Goal: Task Accomplishment & Management: Complete application form

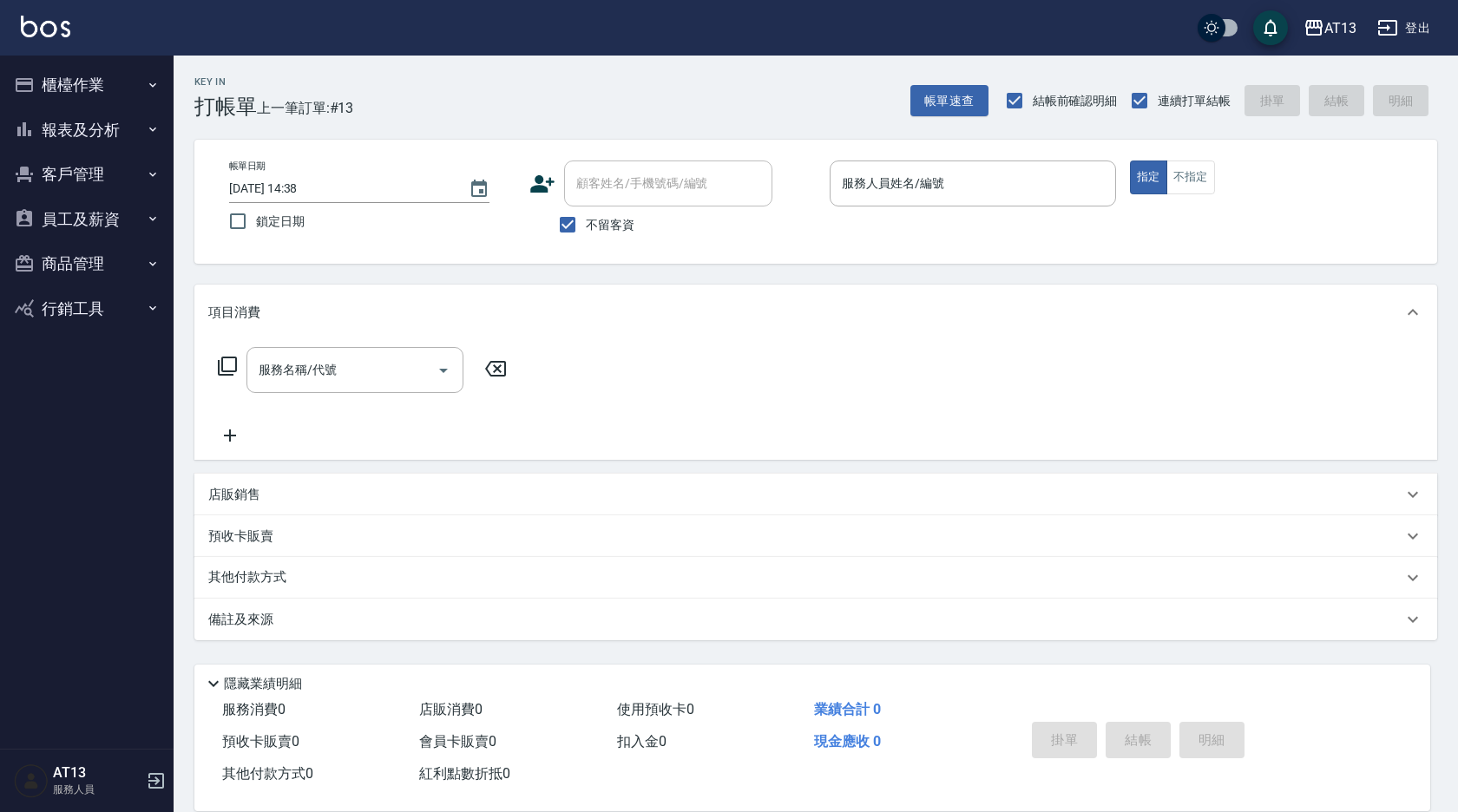
click at [913, 160] on div "帳單日期 [DATE] 14:38 鎖定日期 顧客姓名/手機號碼/編號 顧客姓名/手機號碼/編號 不留客資 服務人員姓名/編號 服務人員姓名/編號 指定 不指定" at bounding box center [815, 202] width 1243 height 124
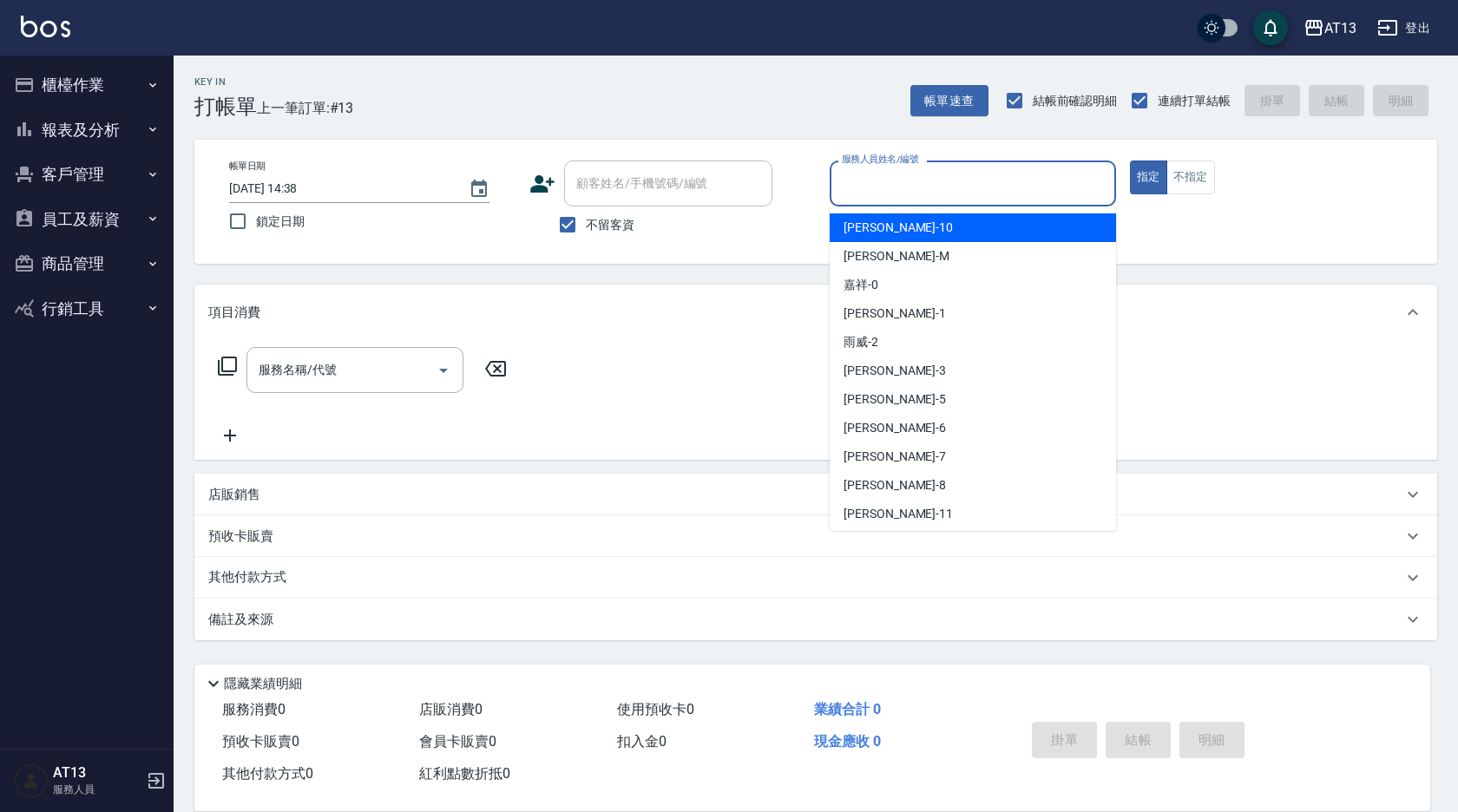
click at [913, 169] on div "服務人員姓名/編號 服務人員姓名/編號" at bounding box center [973, 184] width 286 height 46
type input "嘉祥-0"
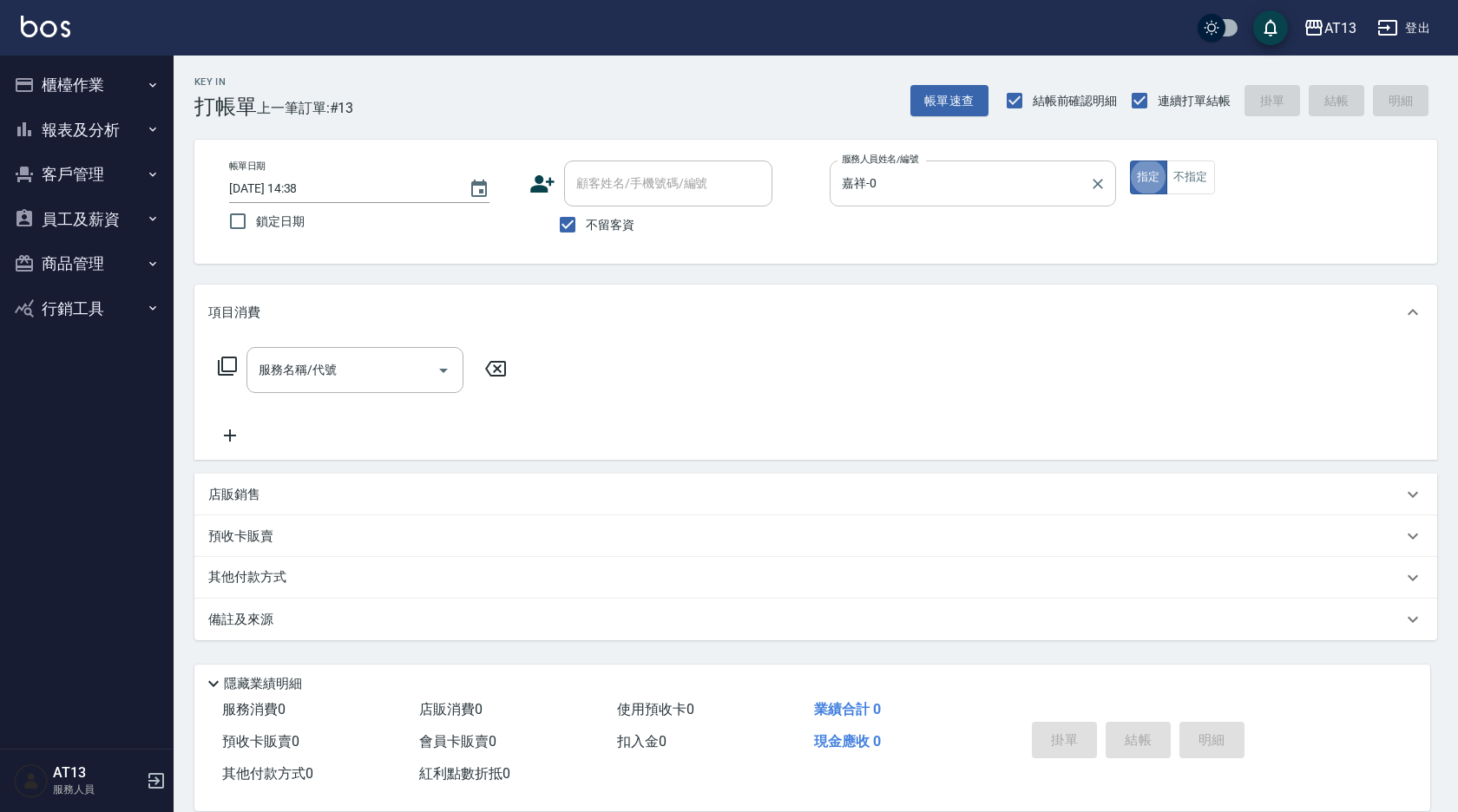
type button "true"
click at [371, 491] on div "店販銷售" at bounding box center [806, 494] width 1194 height 18
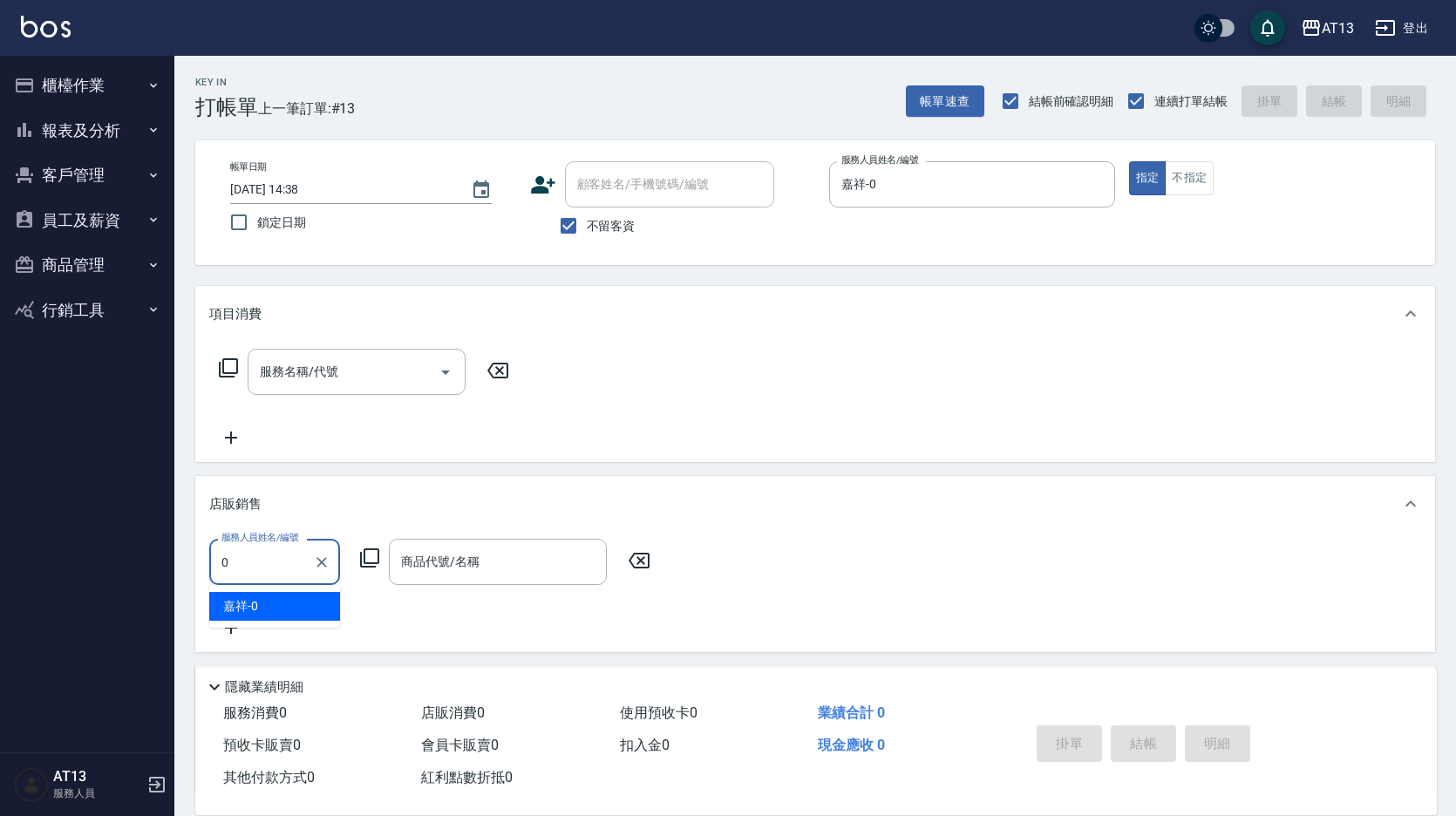
type input "嘉祥-0"
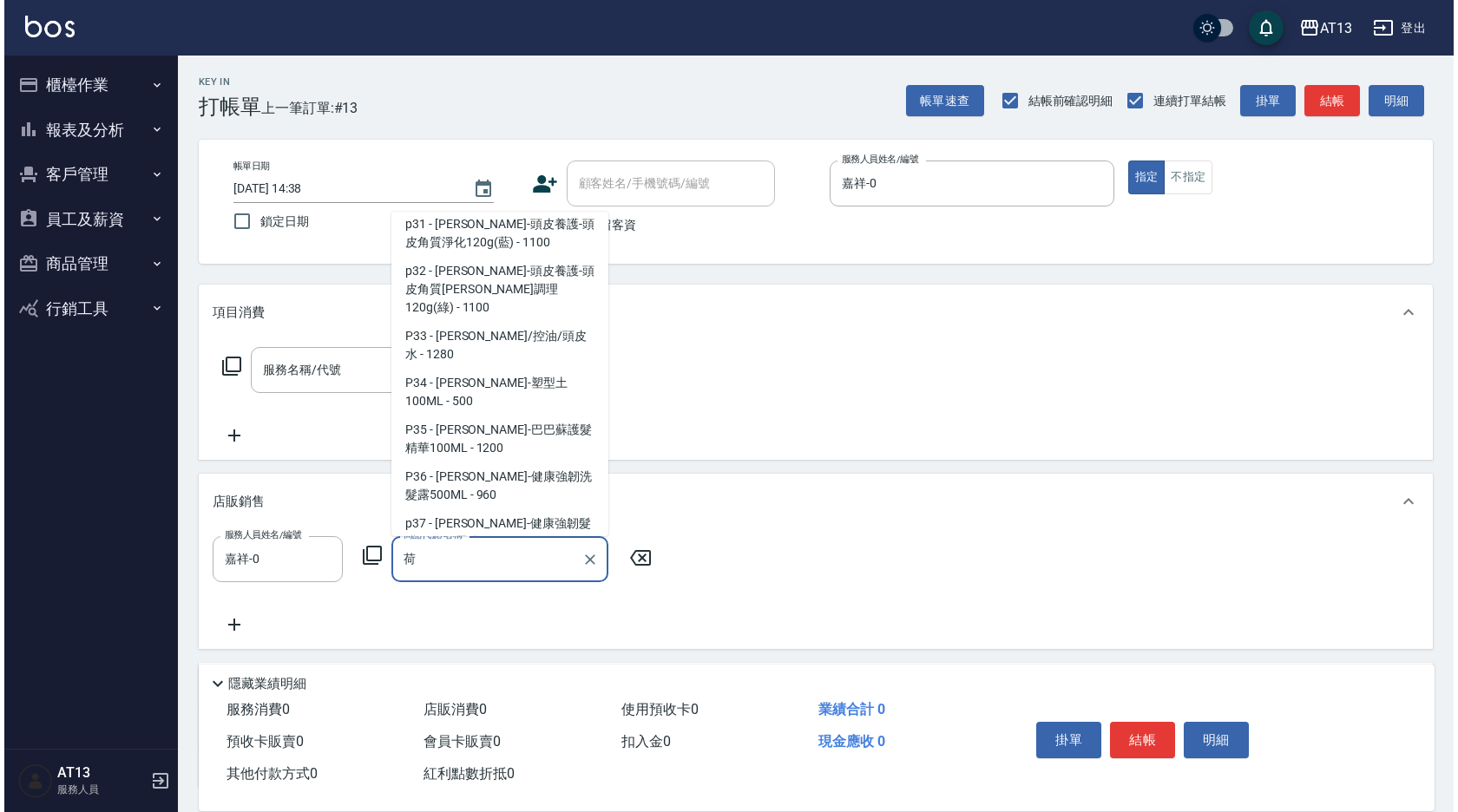
scroll to position [1062, 0]
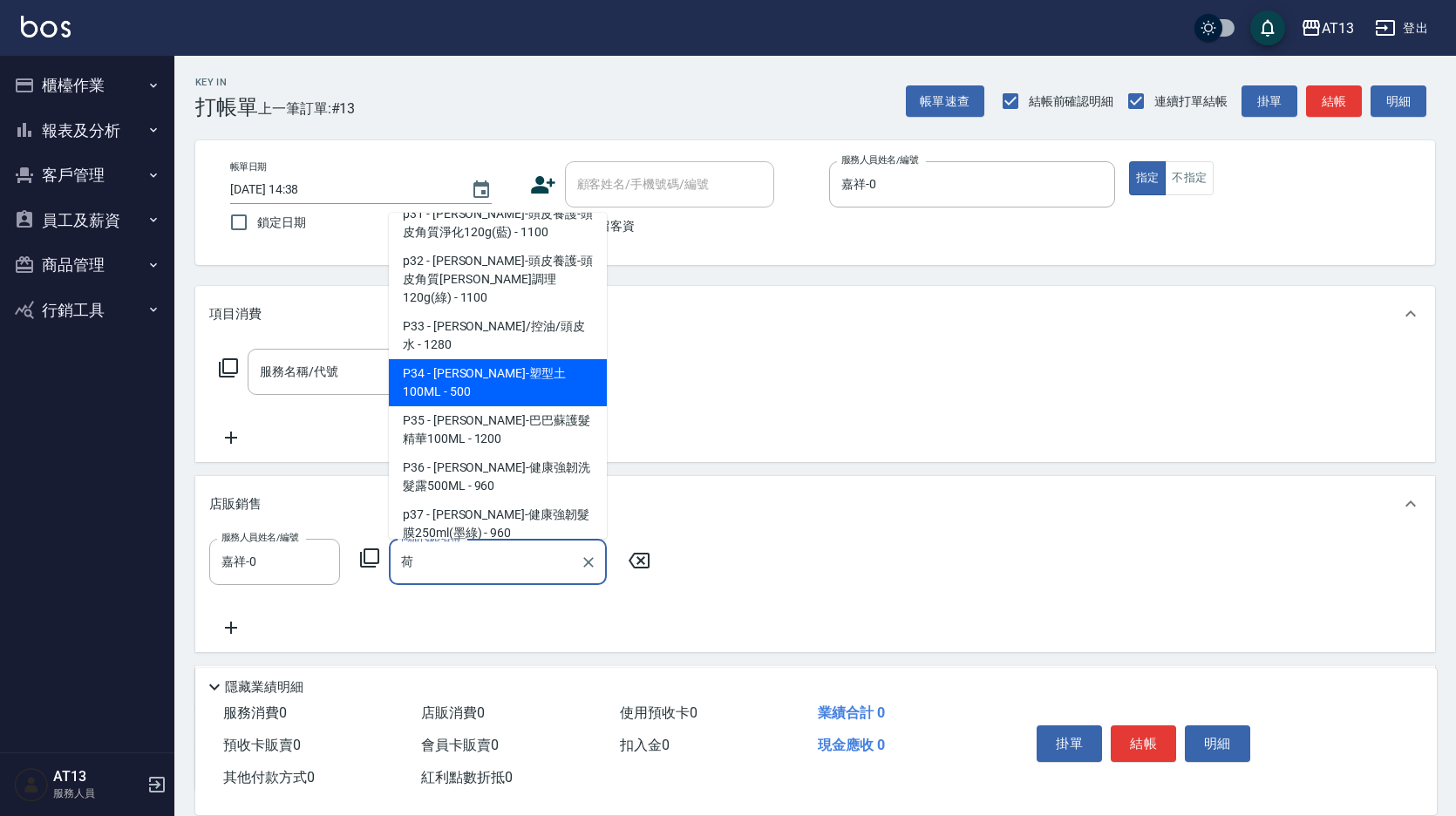
click at [527, 359] on span "P34 - [PERSON_NAME]-塑型土 100ML - 500" at bounding box center [498, 382] width 218 height 47
type input "[PERSON_NAME]-塑型土 100ML"
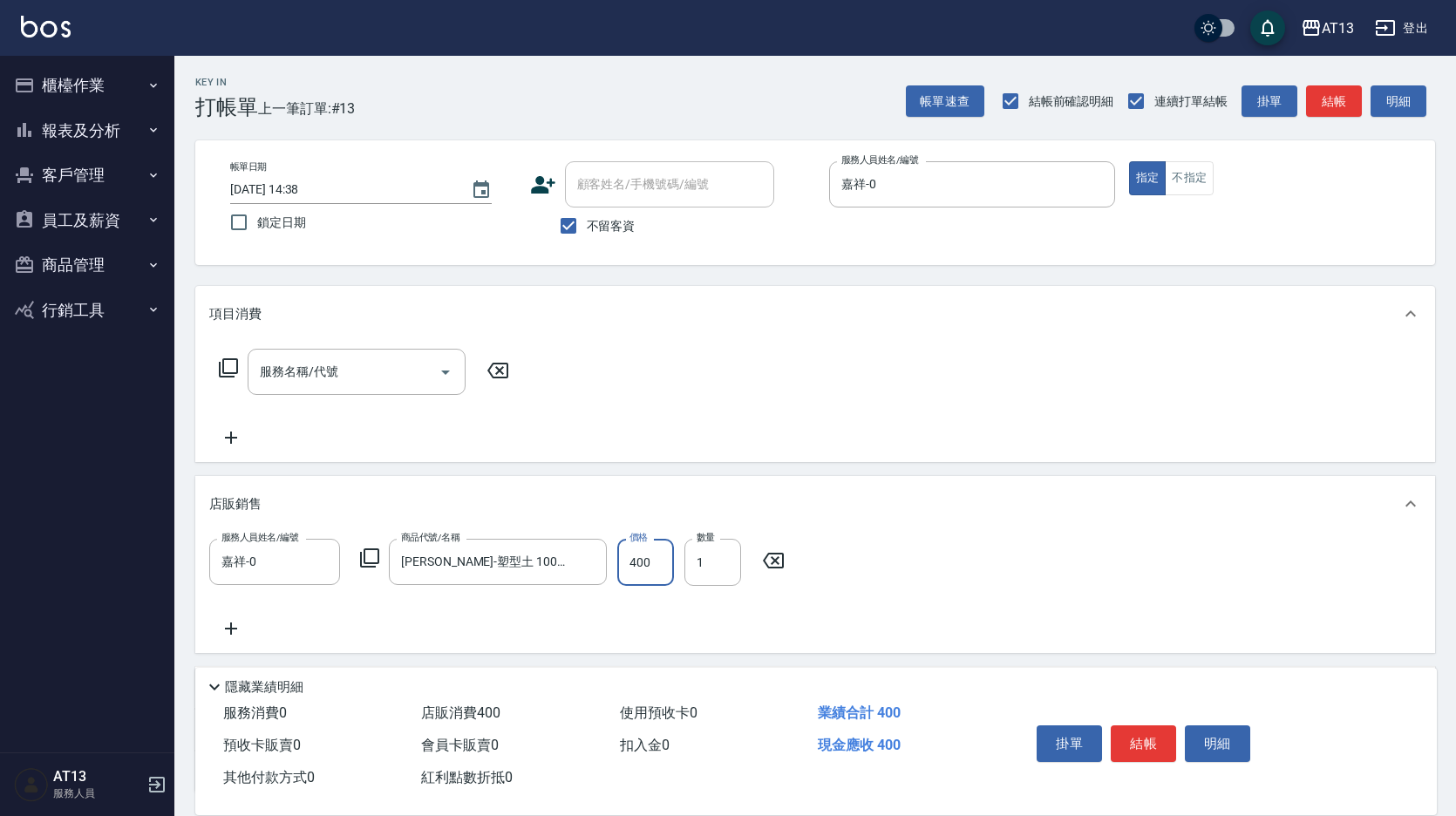
type input "400"
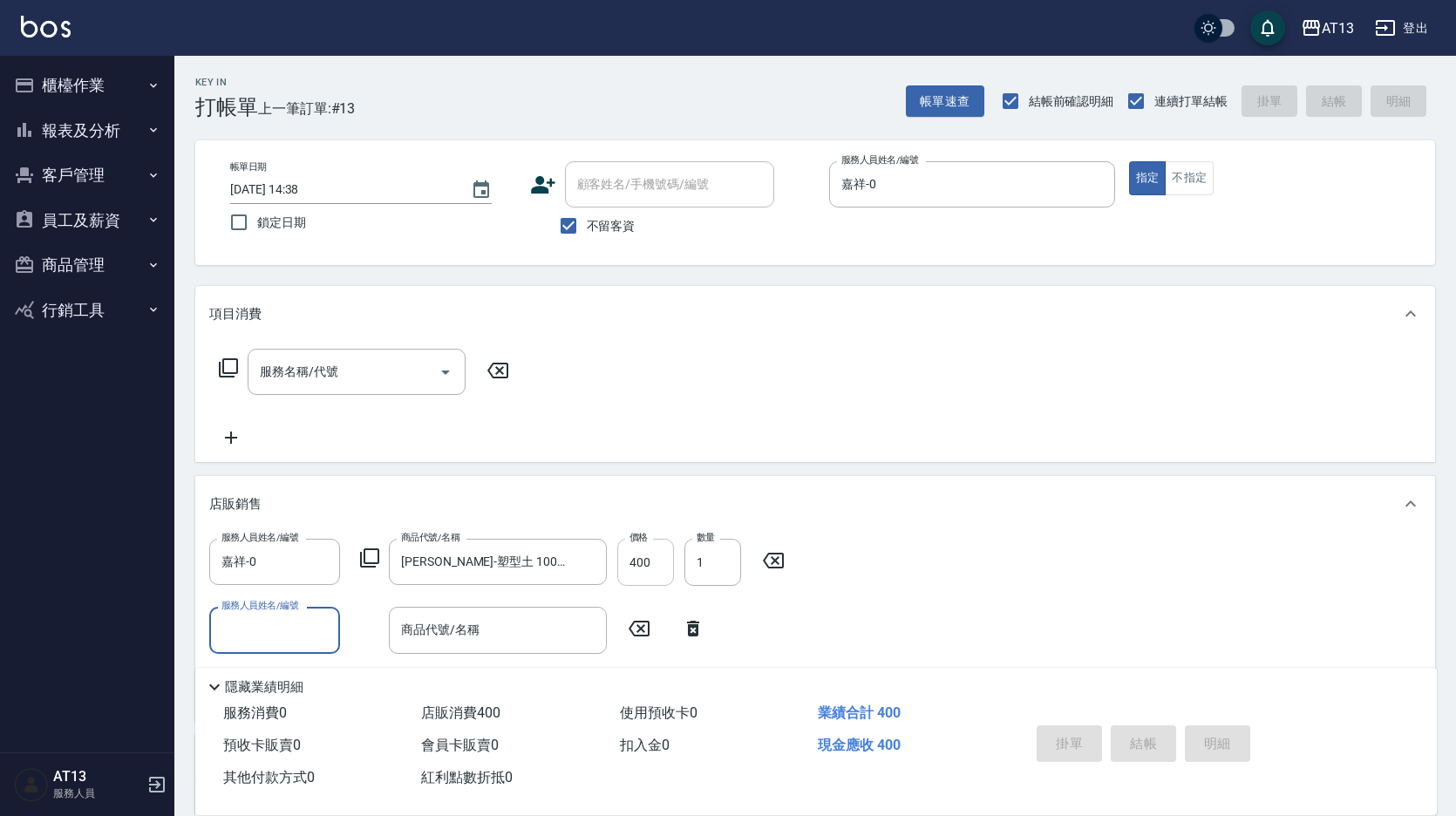
type input "[DATE] 16:13"
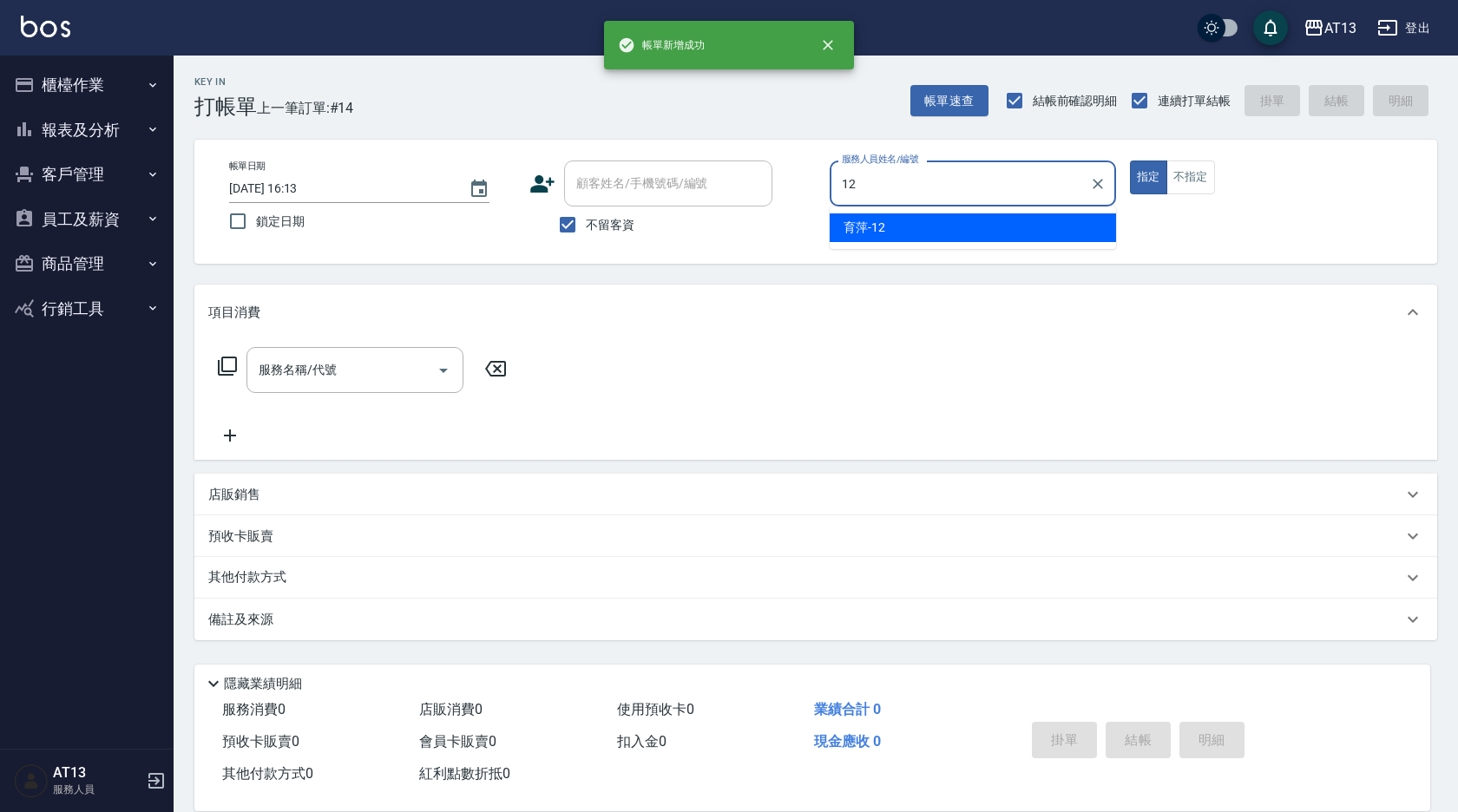
type input "育[PERSON_NAME]-12"
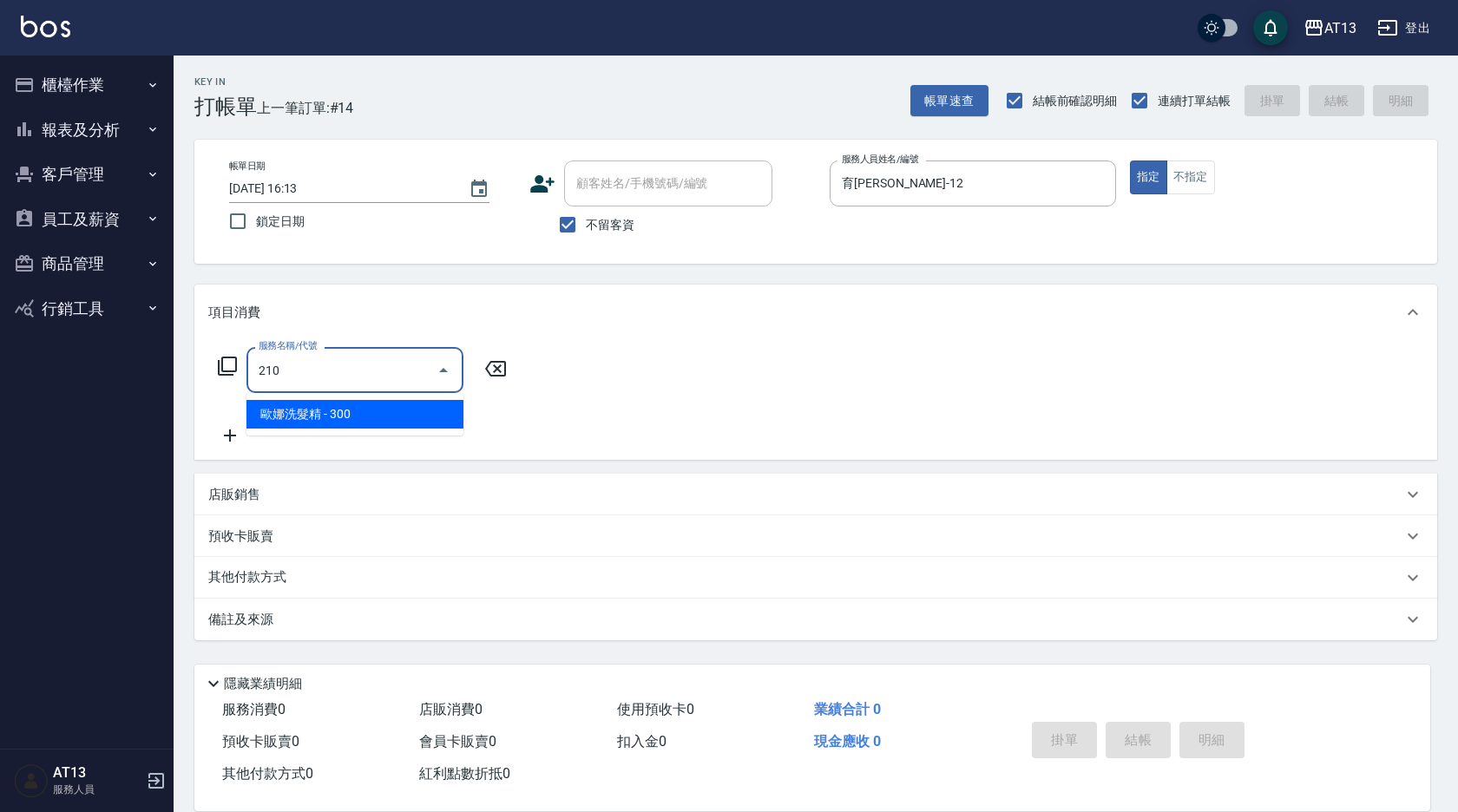
type input "[PERSON_NAME]洗髮精(210)"
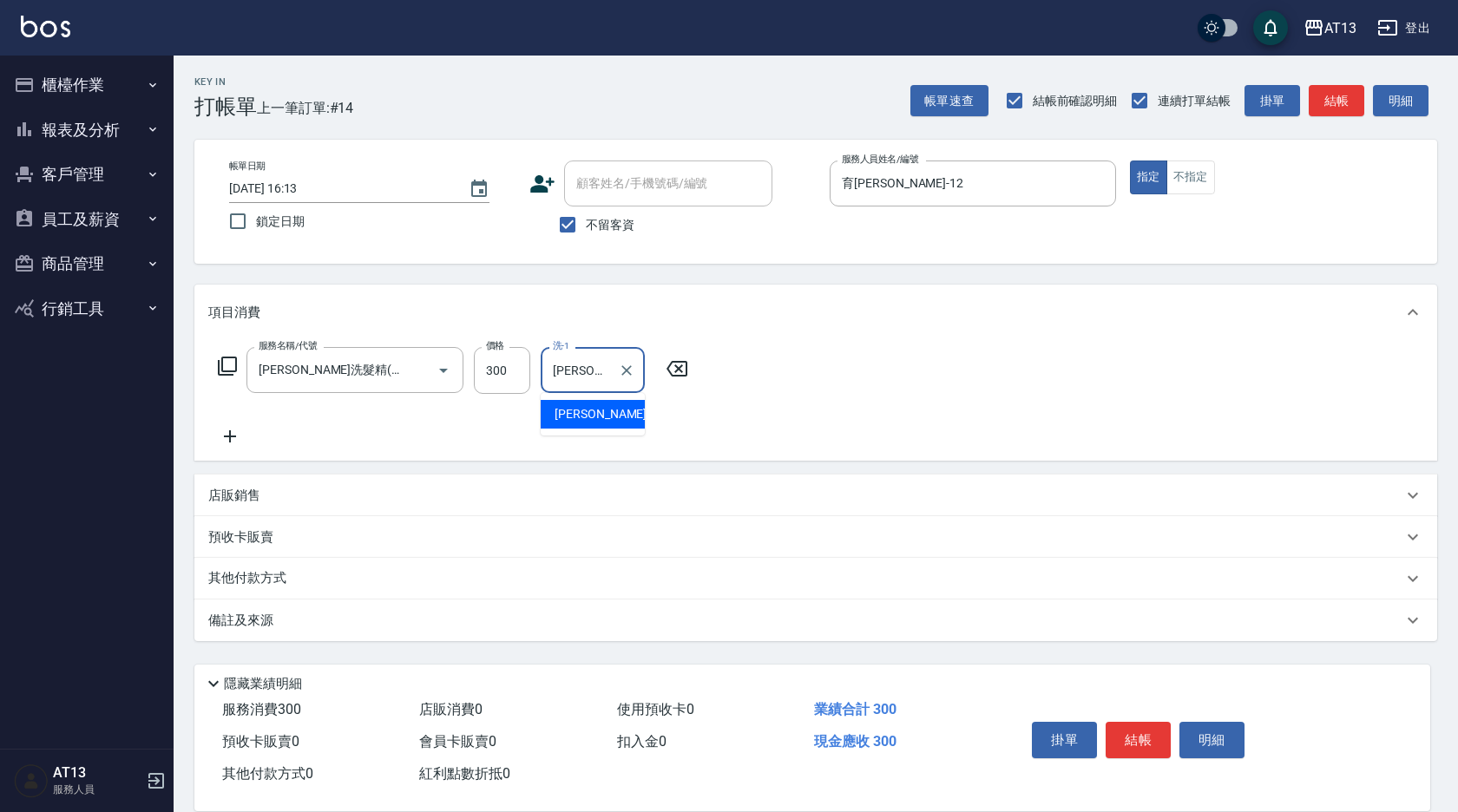
type input "[PERSON_NAME]-5"
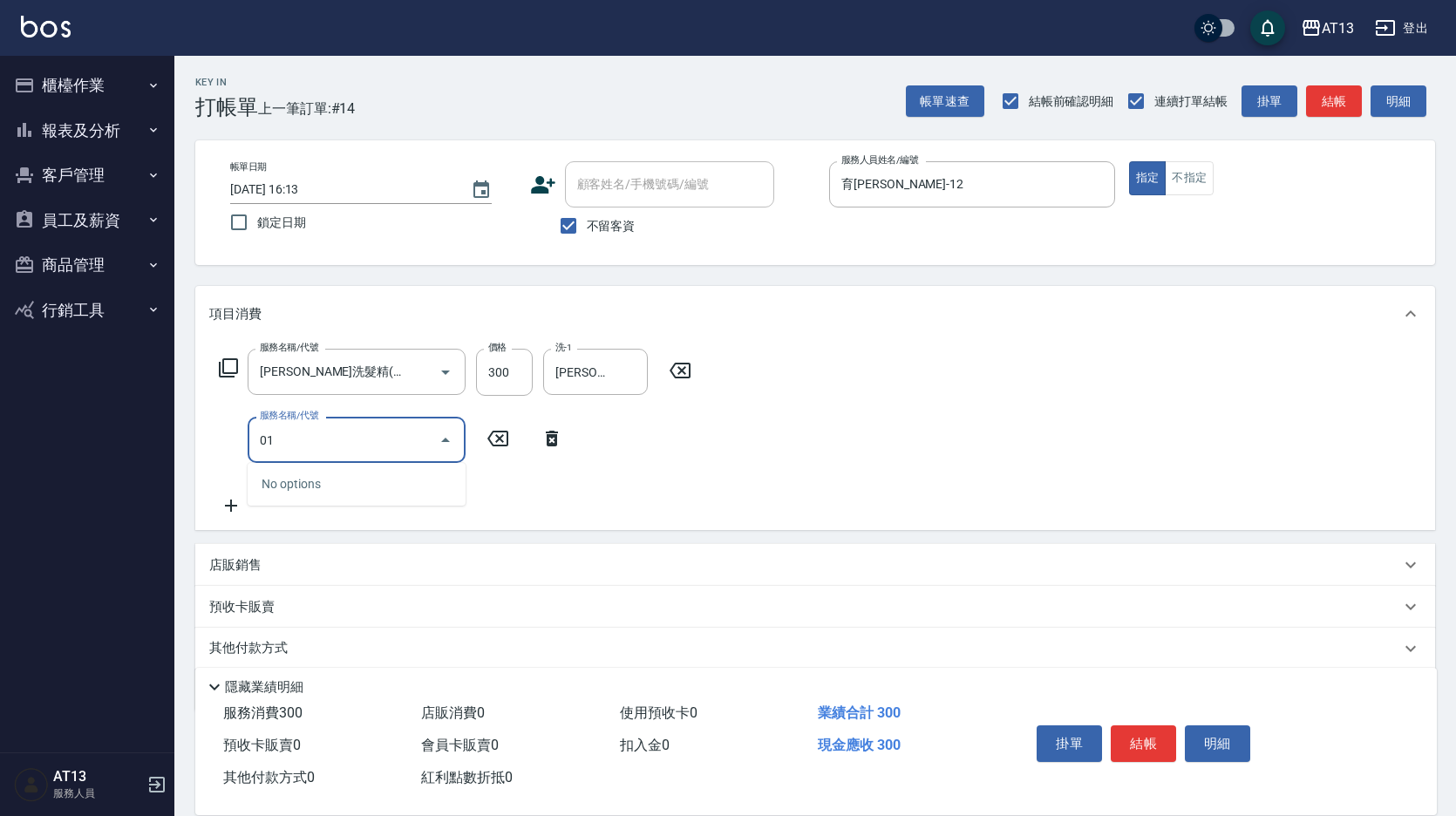
type input "0"
type input "剪髮(401)"
type input "500"
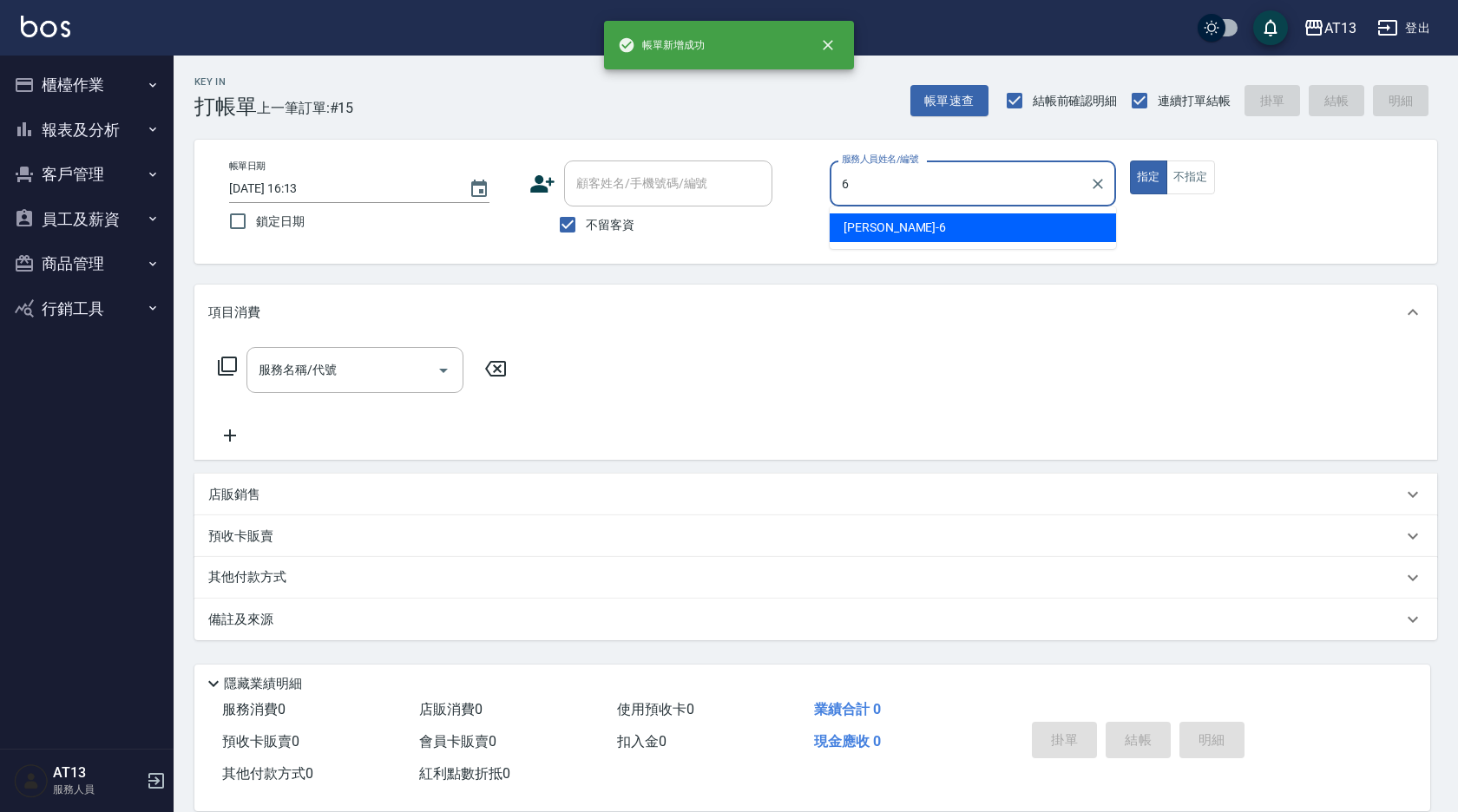
type input "亭妤-6"
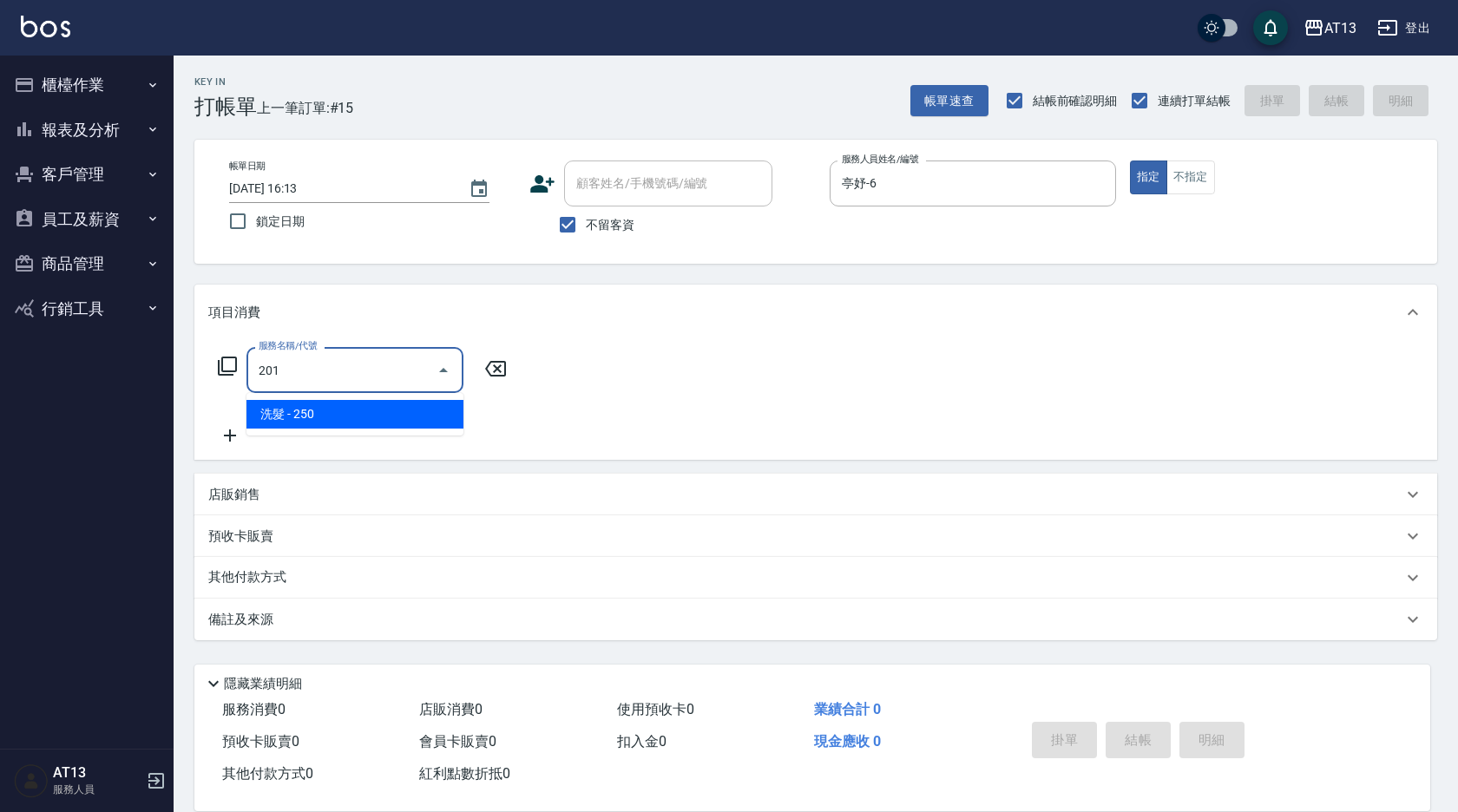
type input "洗髮(201)"
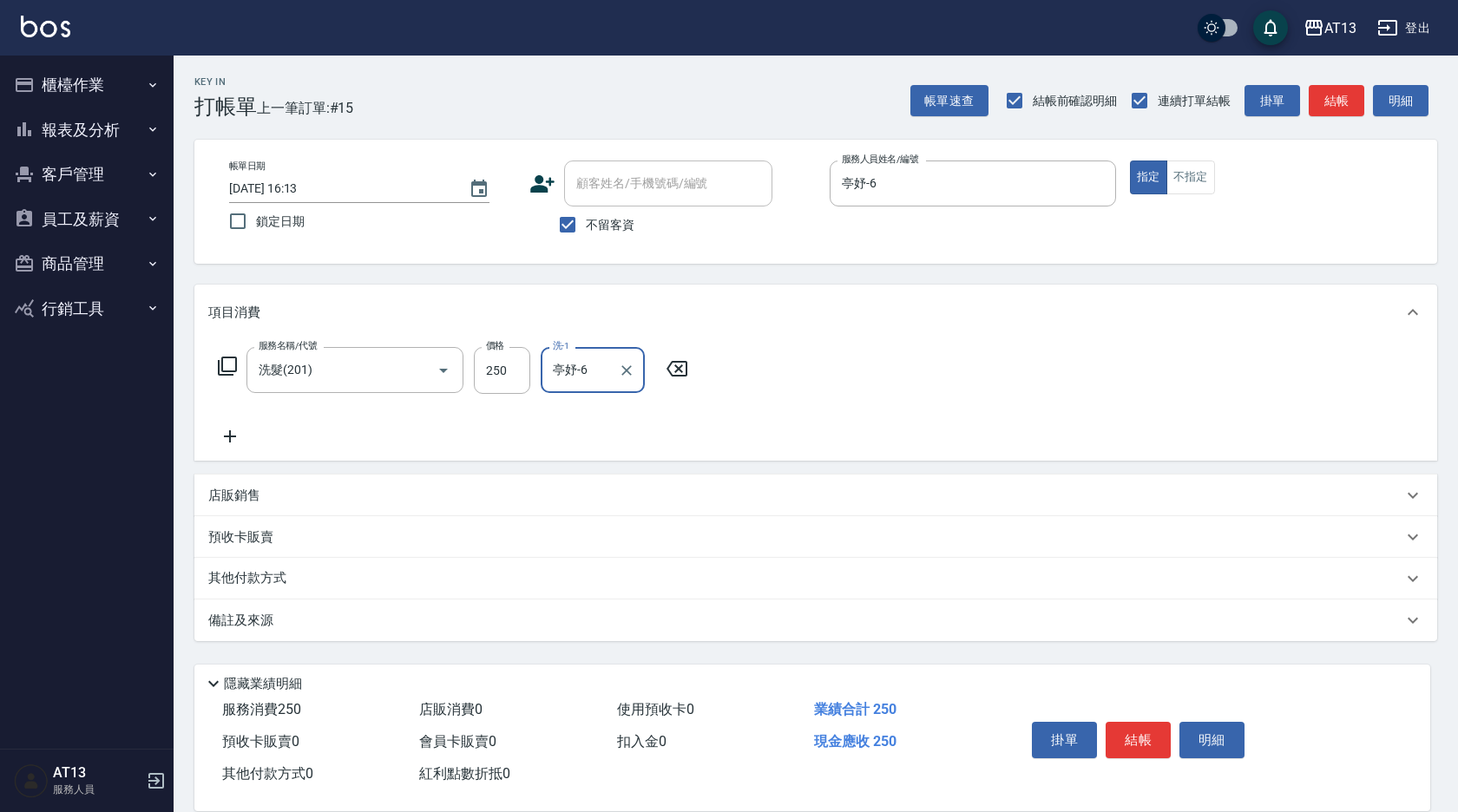
type input "亭妤-6"
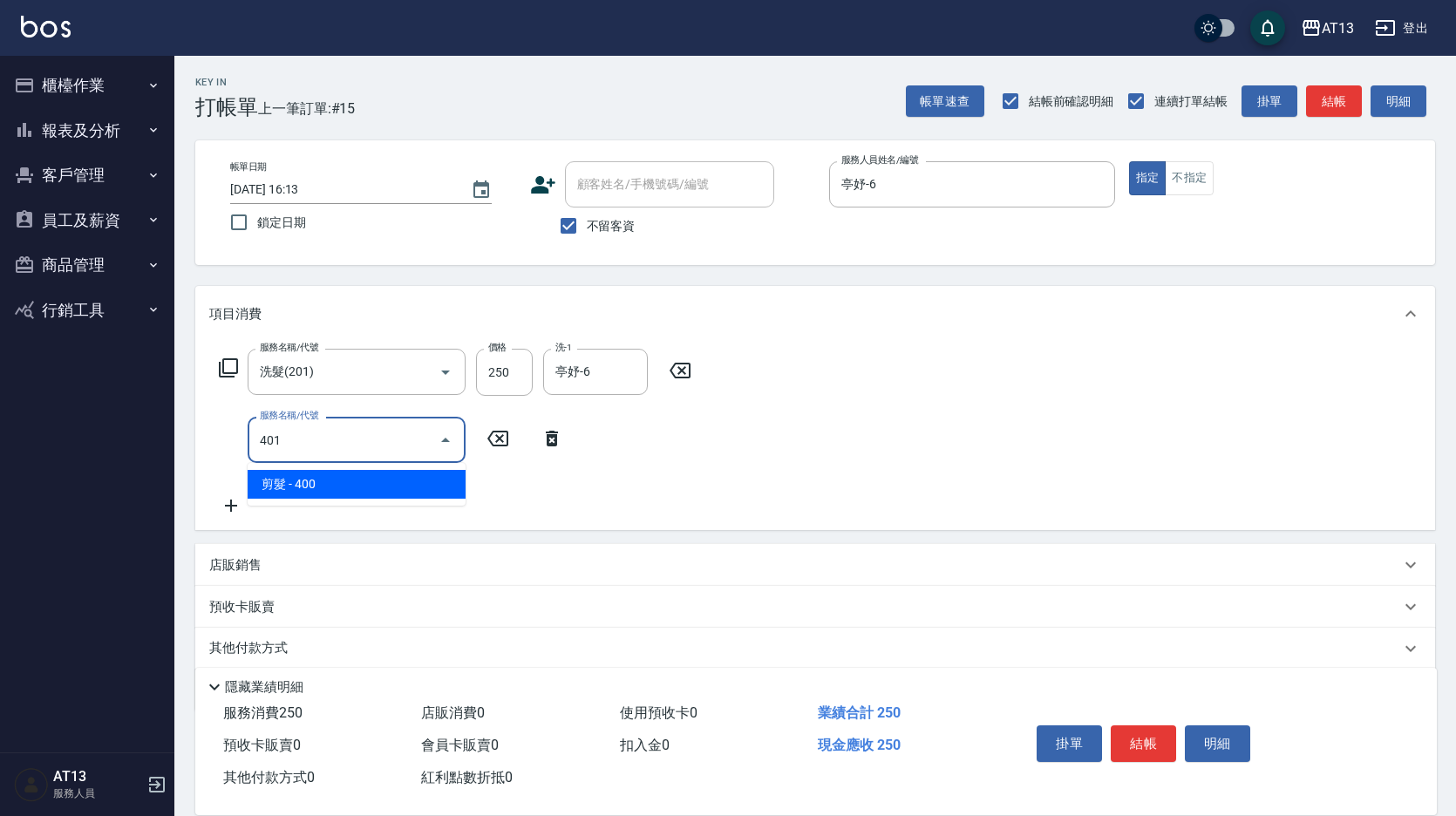
type input "剪髮(401)"
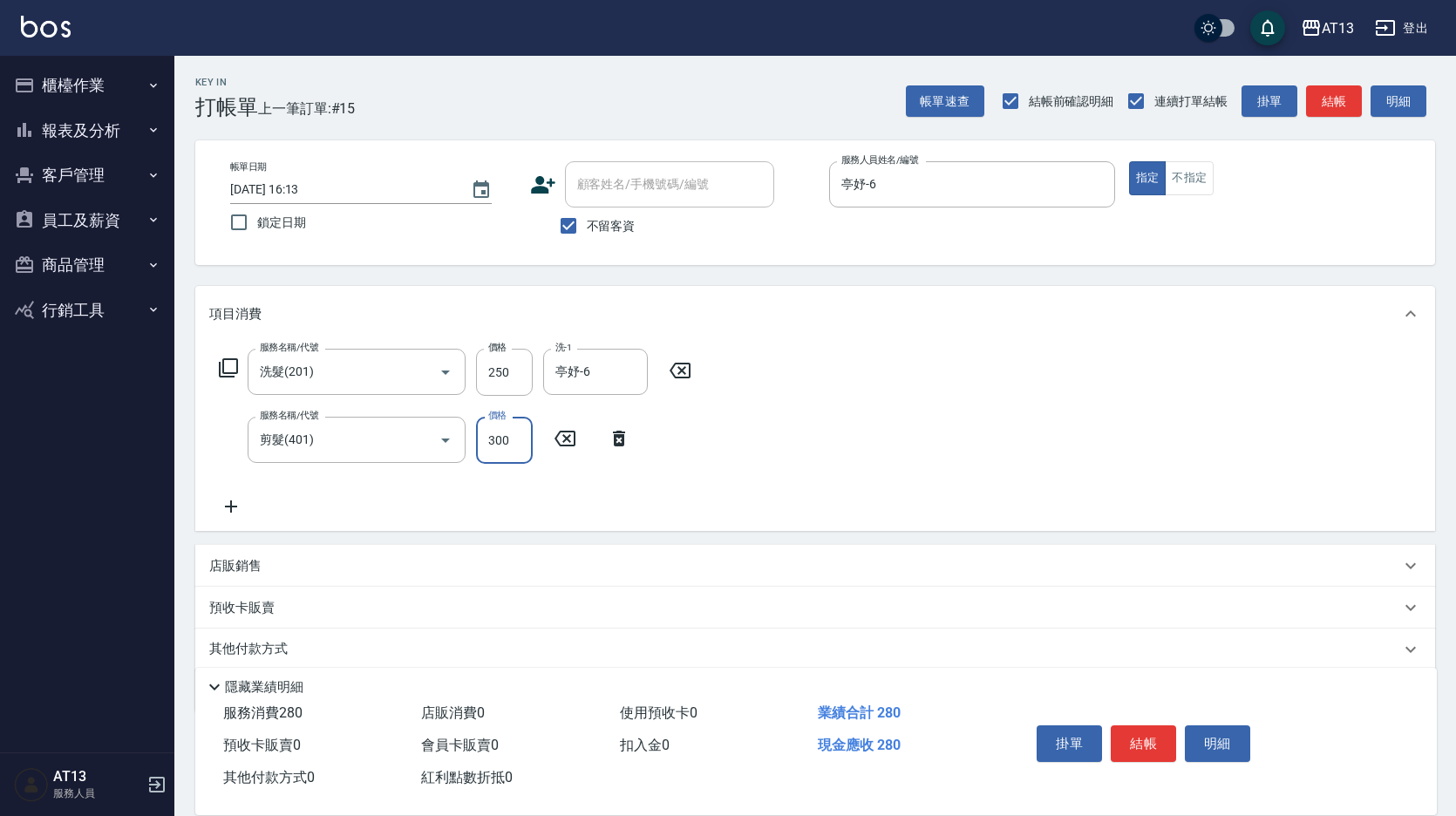
type input "300"
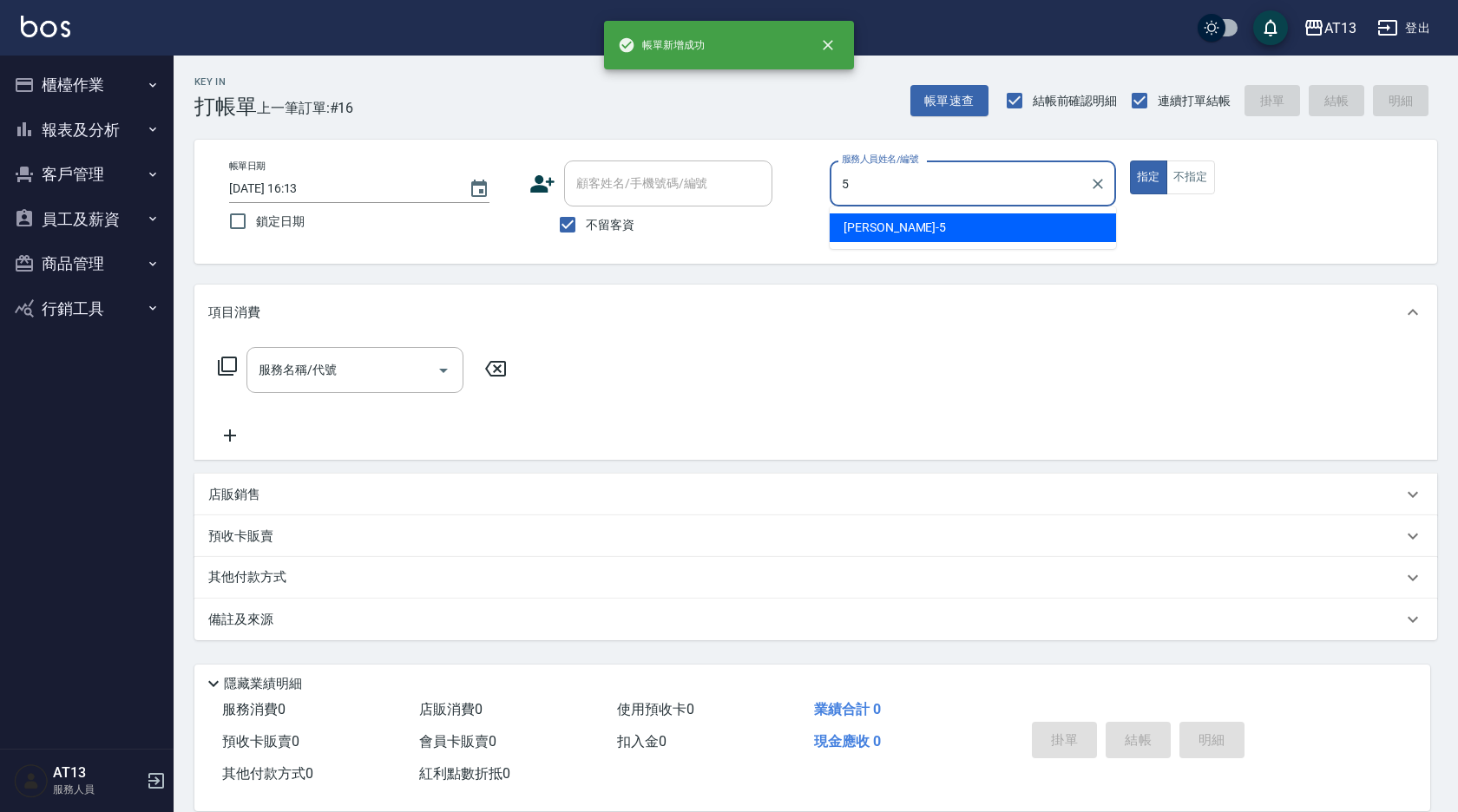
type input "[PERSON_NAME]-5"
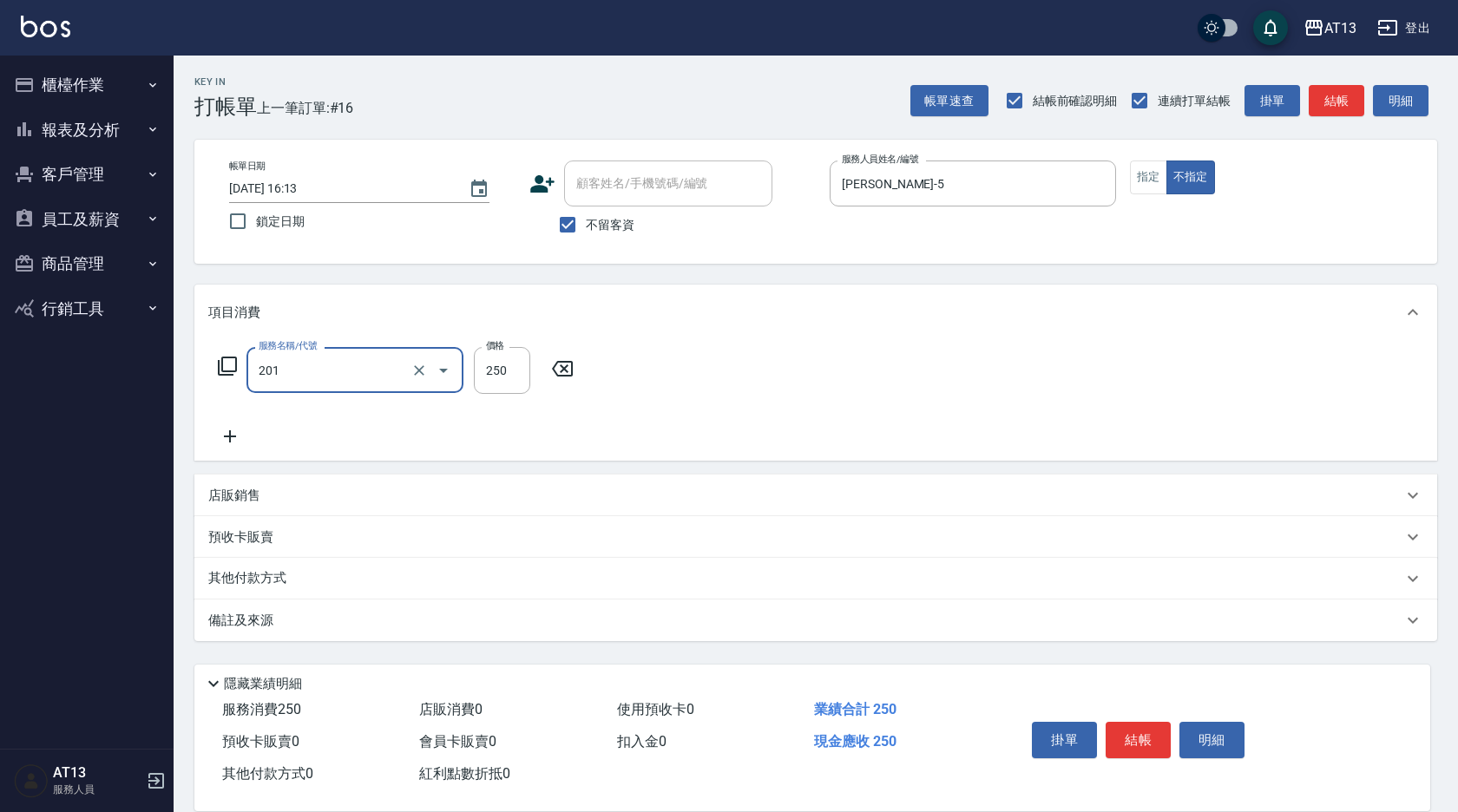
type input "洗髮(201)"
type input "[PERSON_NAME]-5"
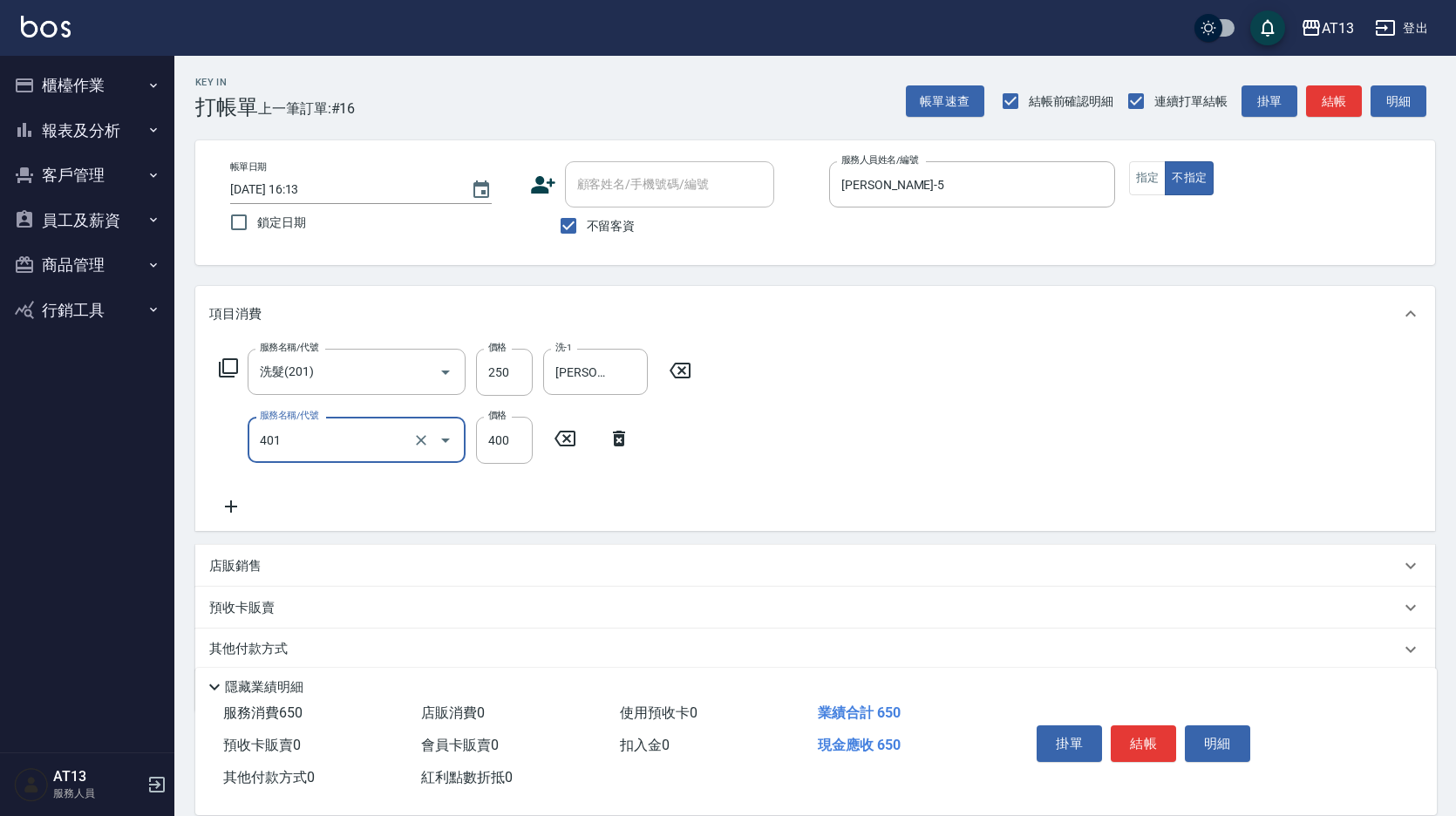
type input "剪髮(401)"
type input "200"
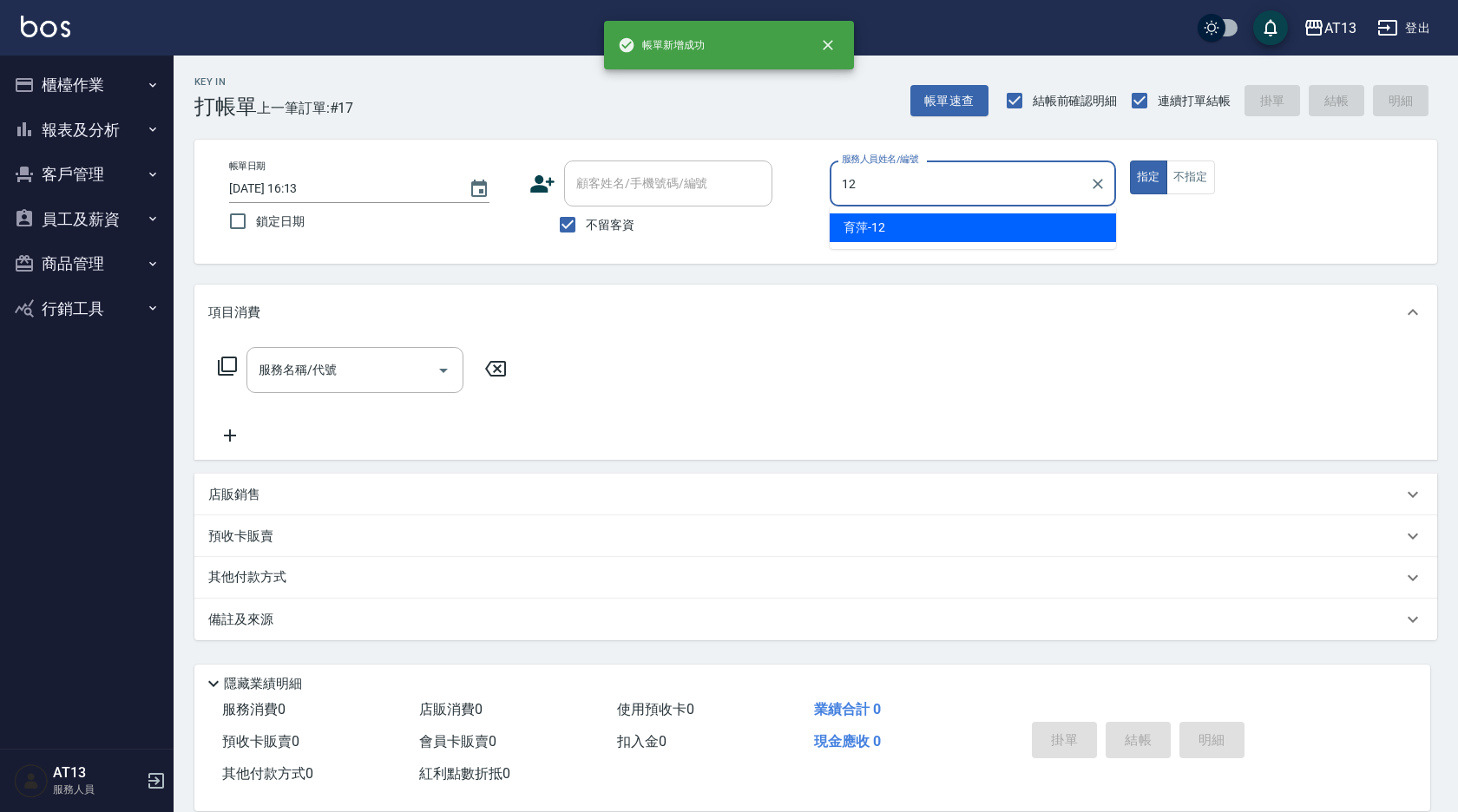
type input "育[PERSON_NAME]-12"
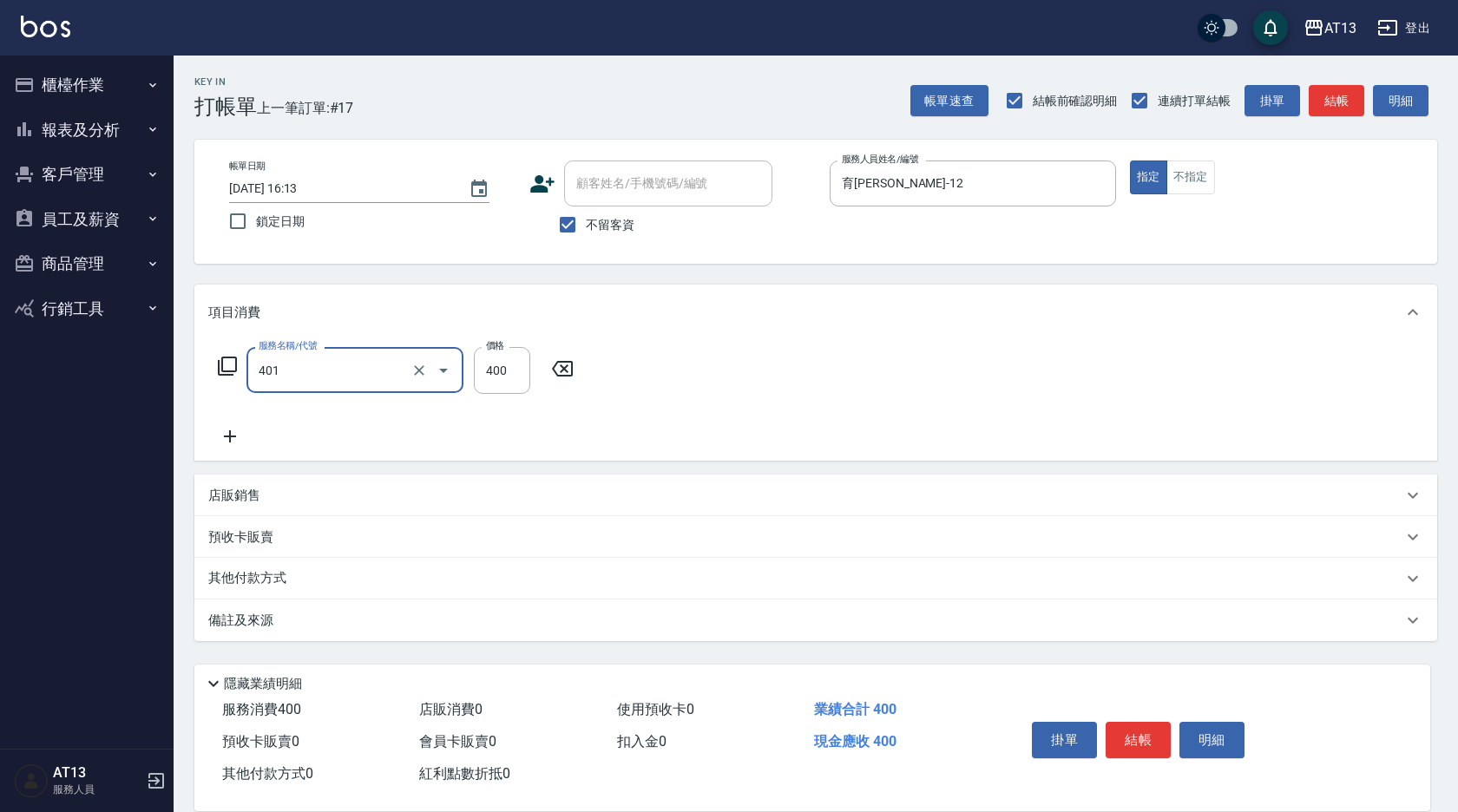
type input "剪髮(401)"
type input "360"
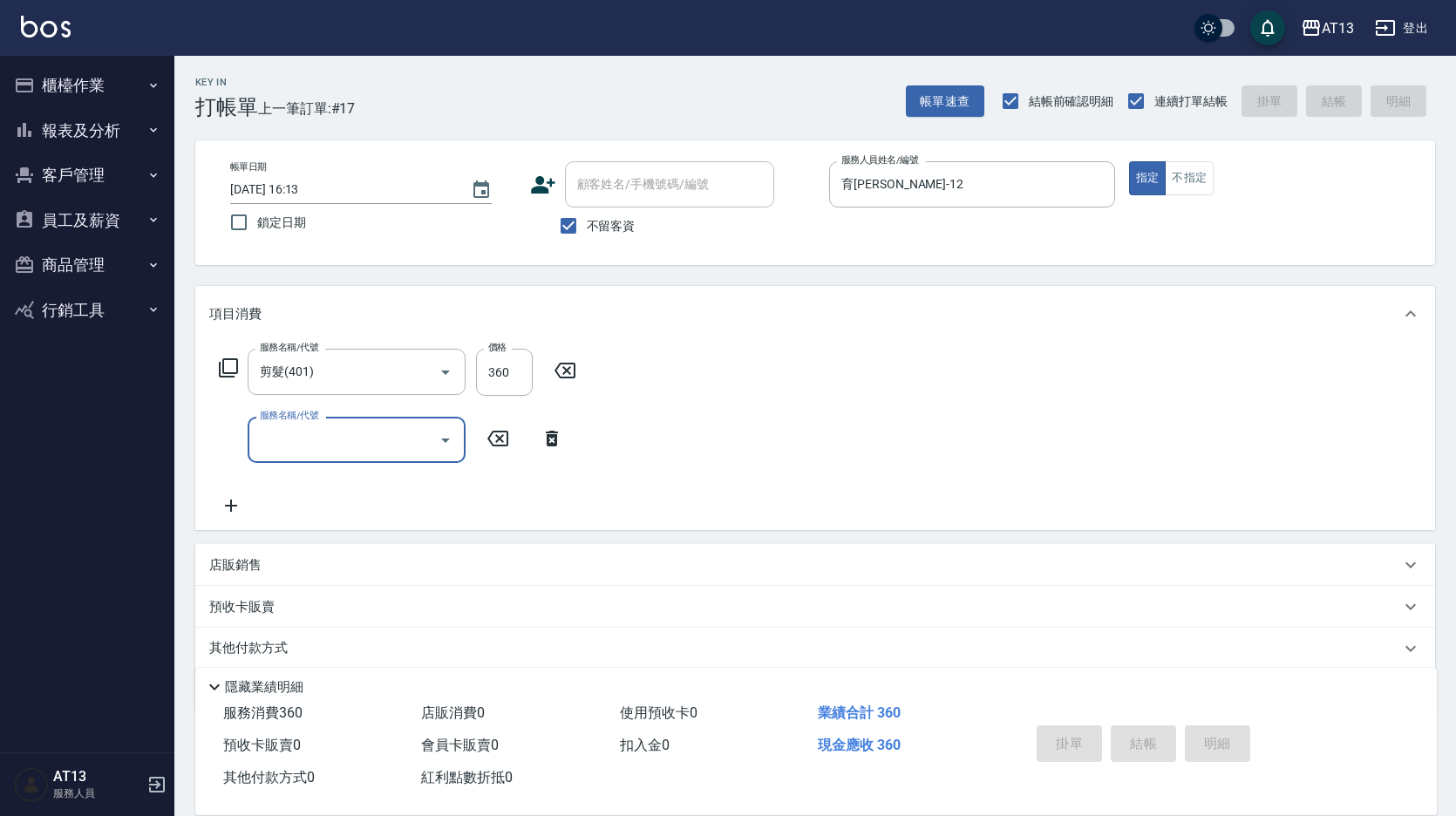
type input "[DATE] 16:14"
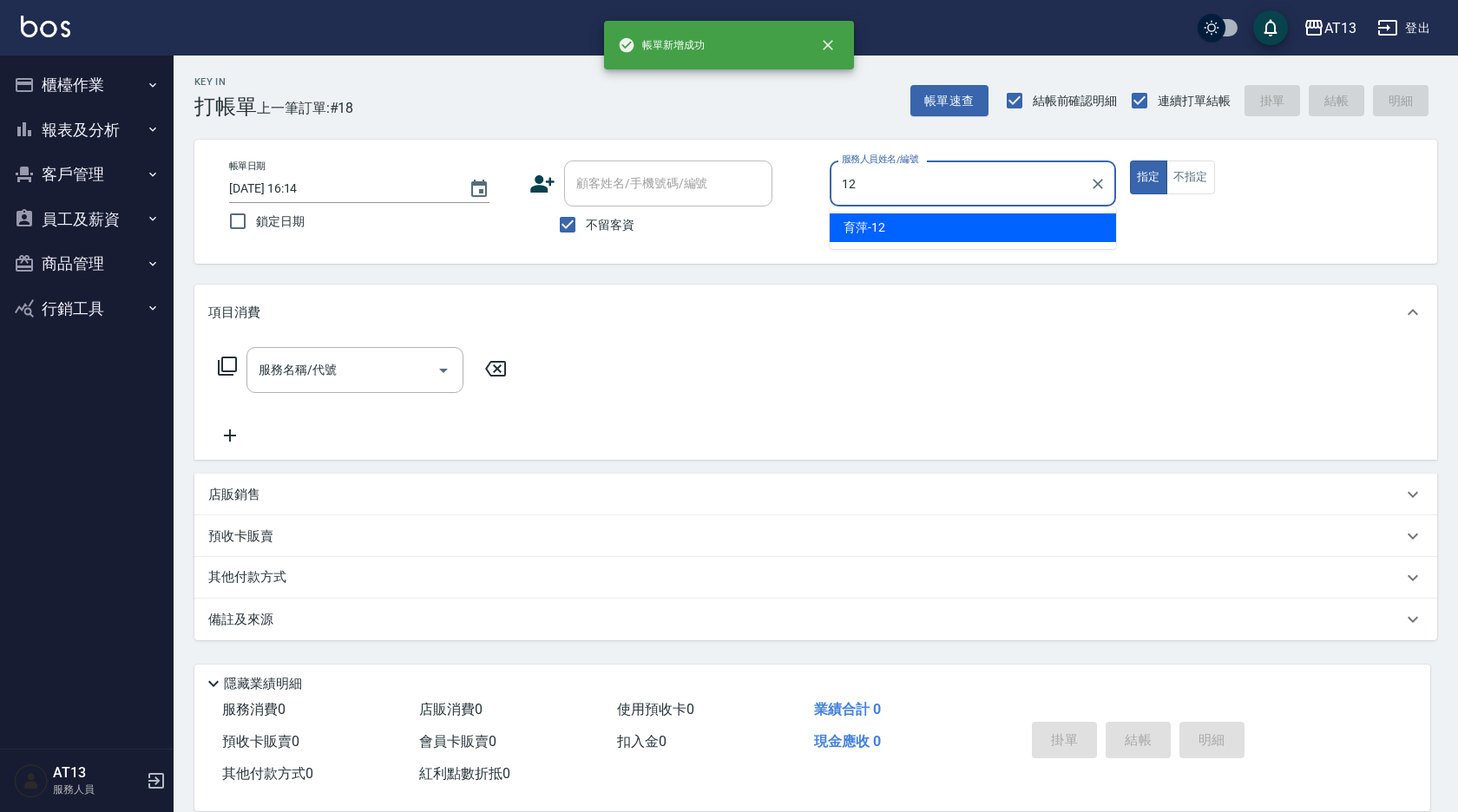
type input "育[PERSON_NAME]-12"
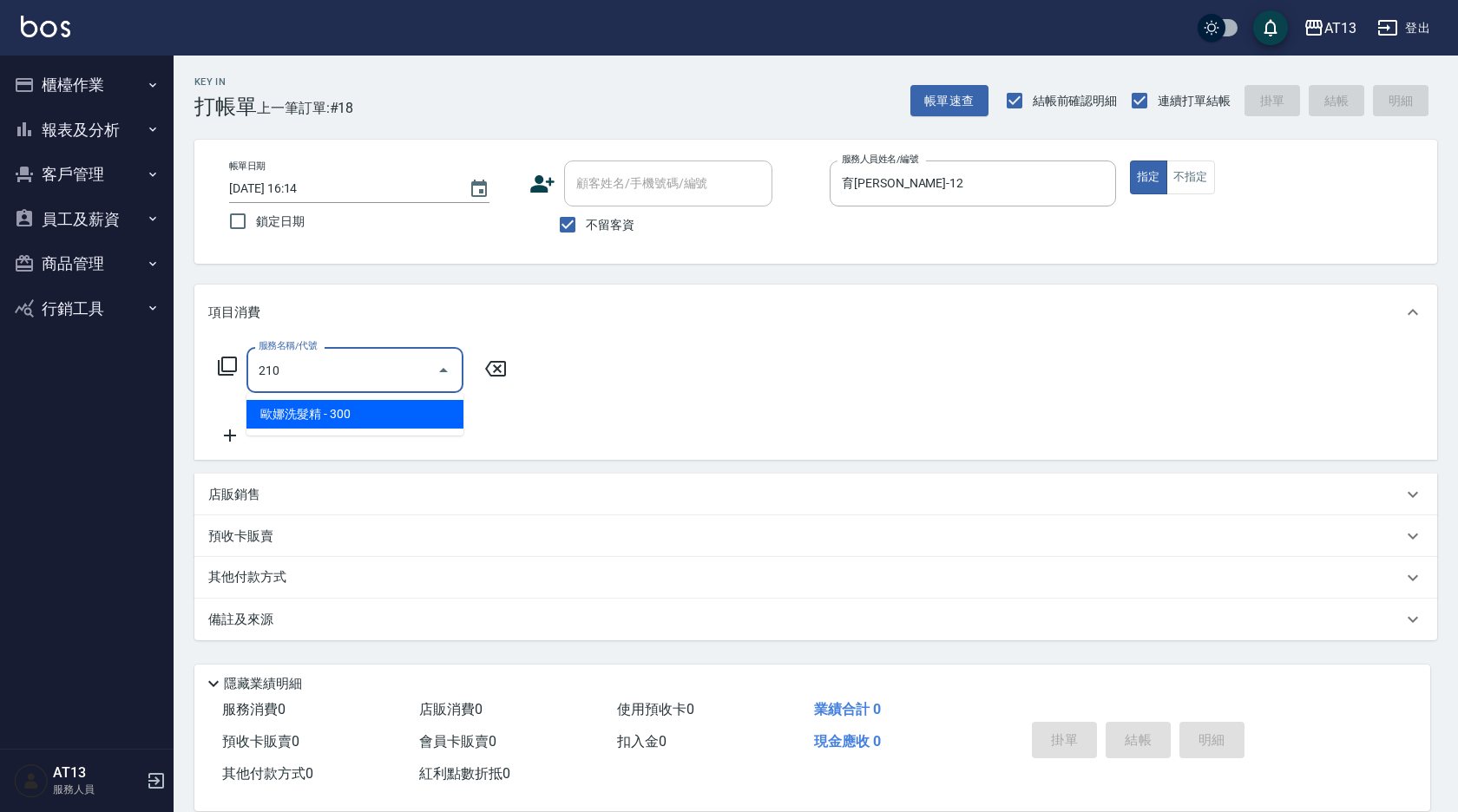
type input "[PERSON_NAME]洗髮精(210)"
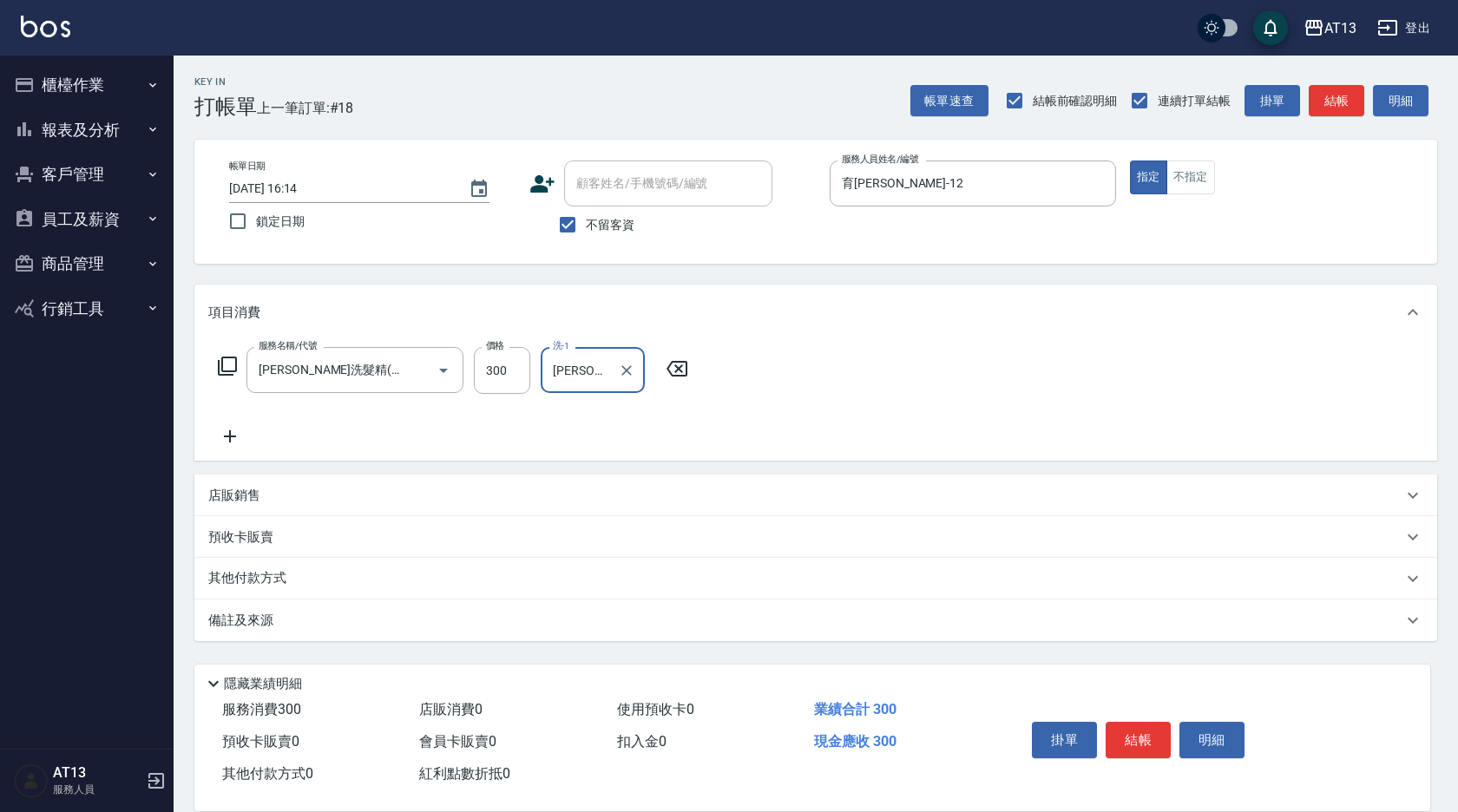
type input "[PERSON_NAME]-31"
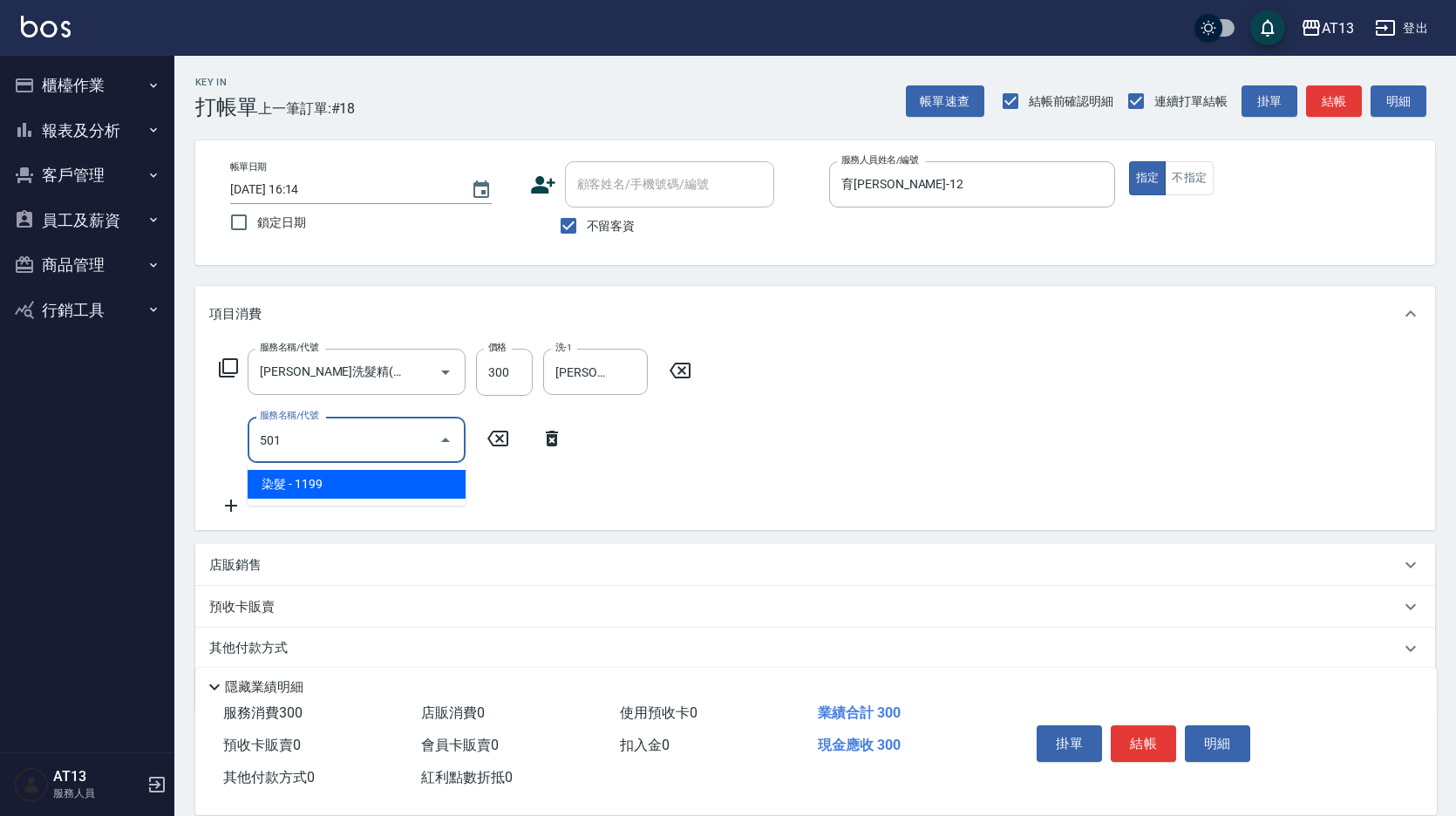
type input "染髮(501)"
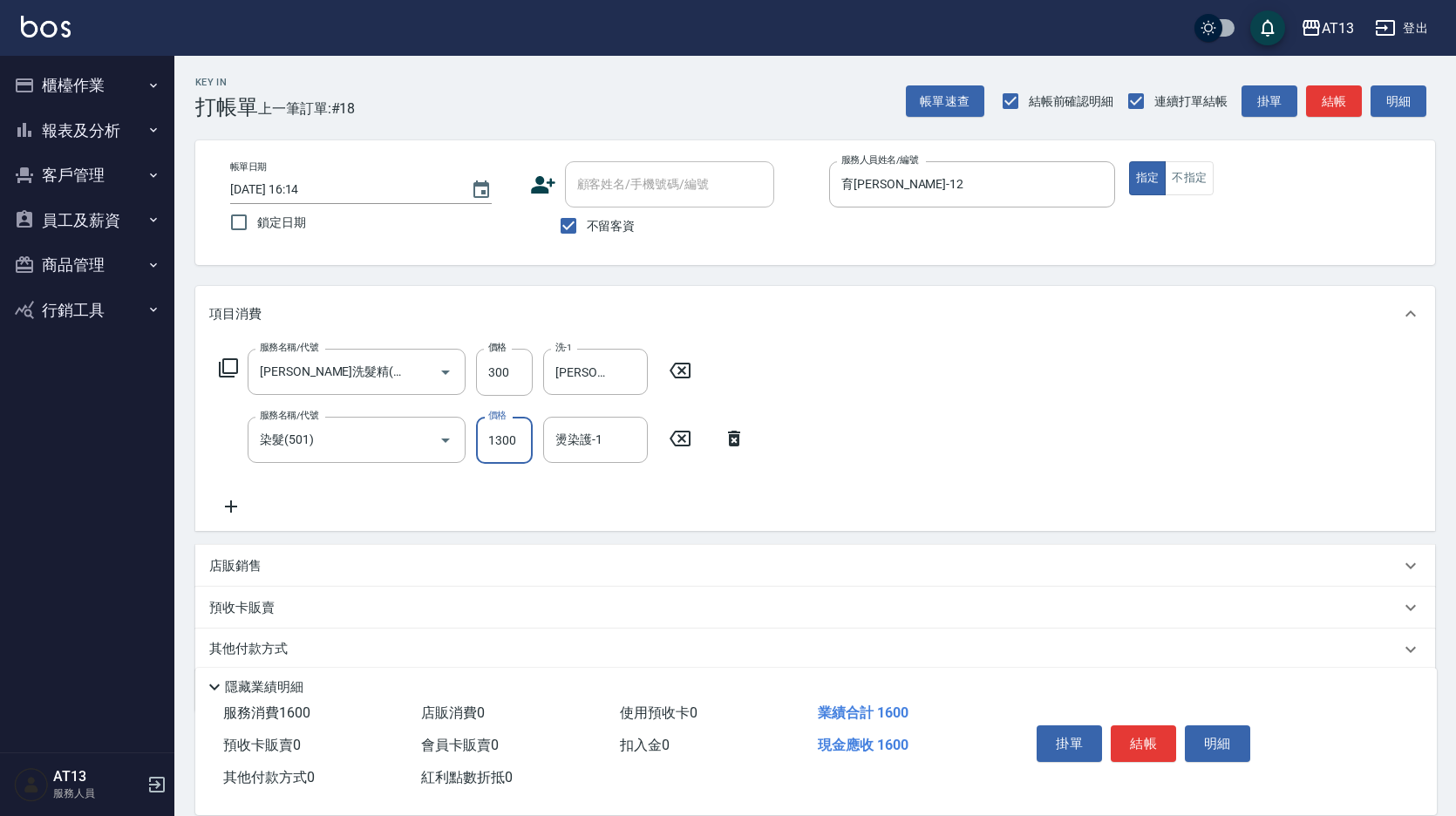
type input "1300"
type input "[PERSON_NAME]-31"
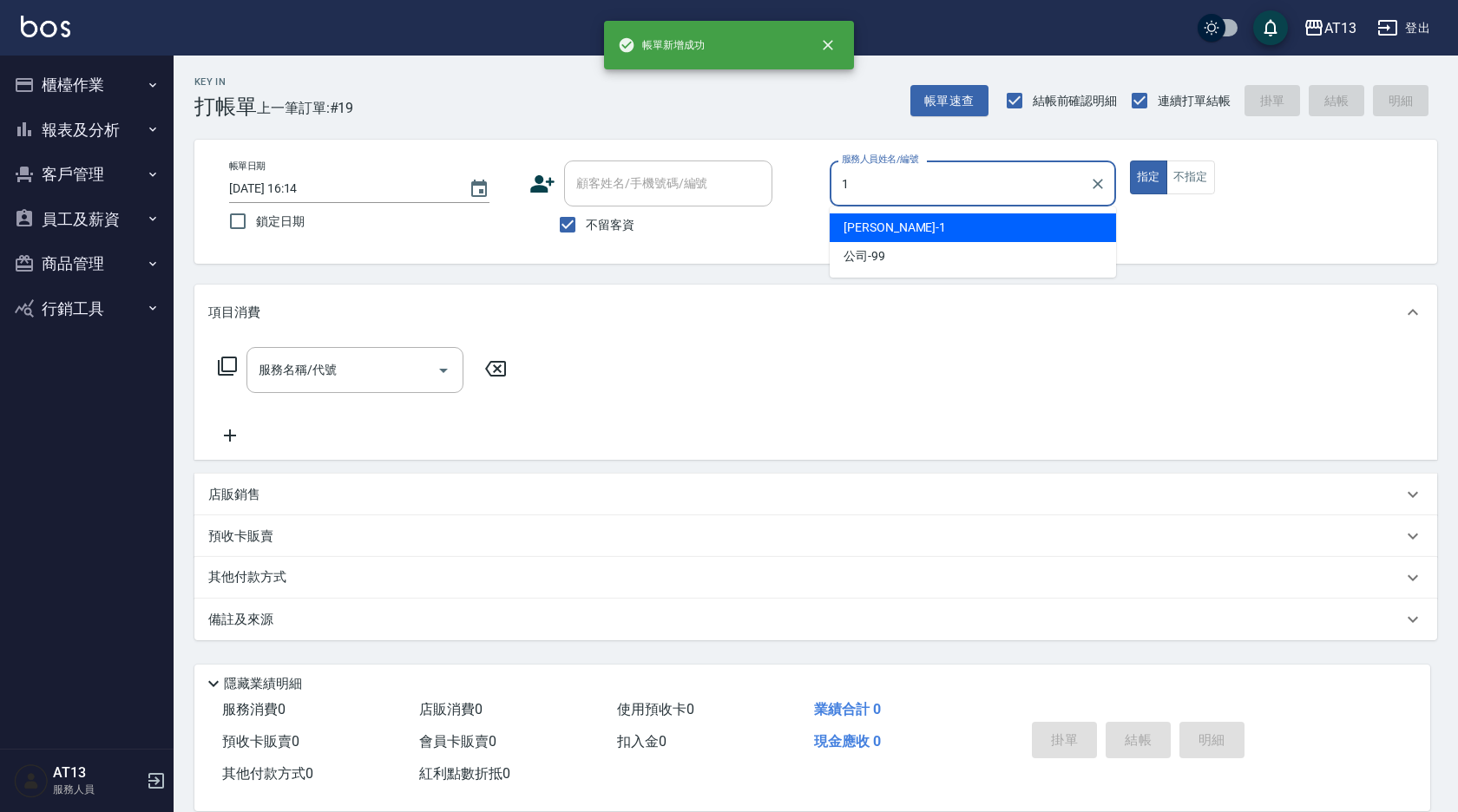
type input "[PERSON_NAME]-1"
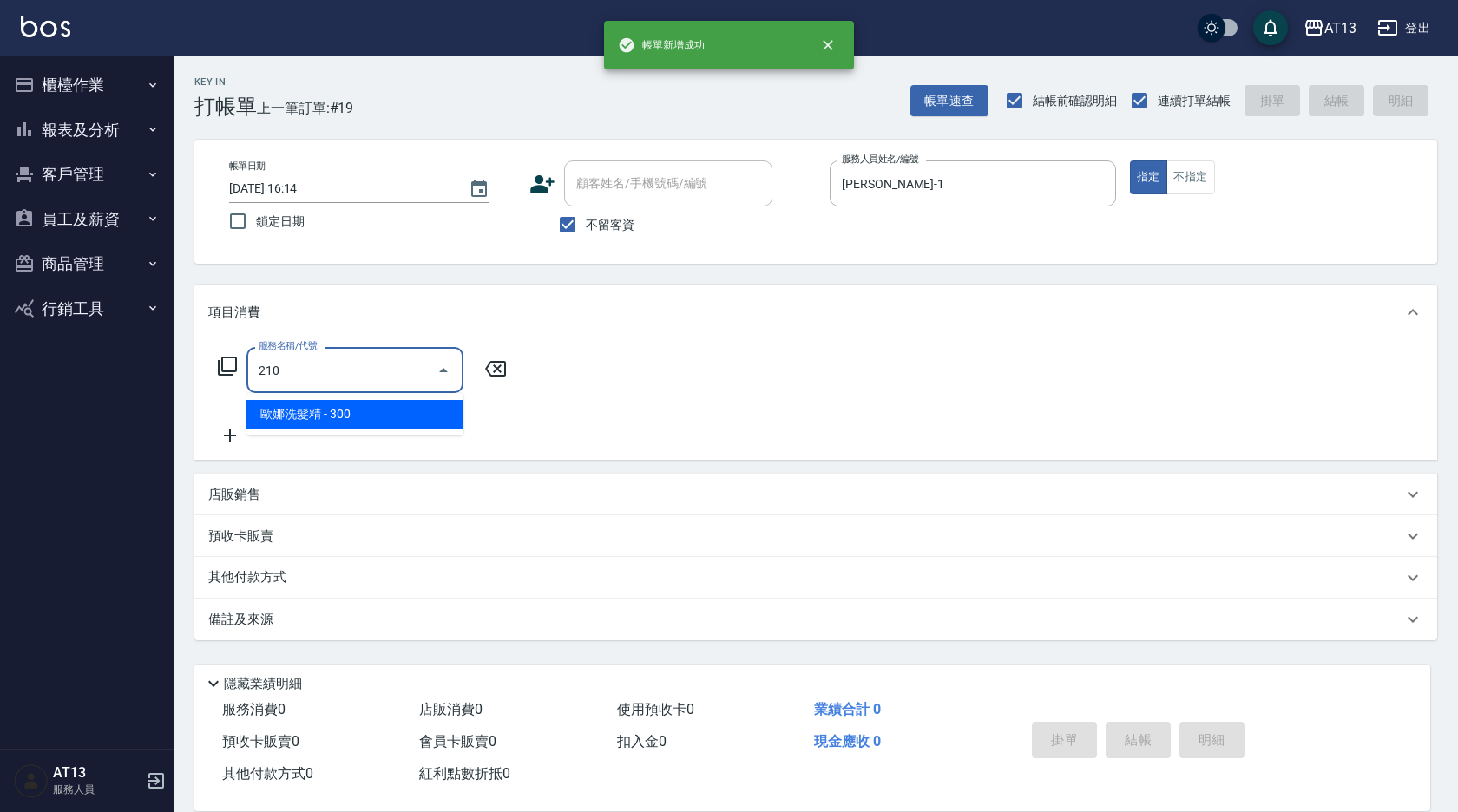
type input "[PERSON_NAME]洗髮精(210)"
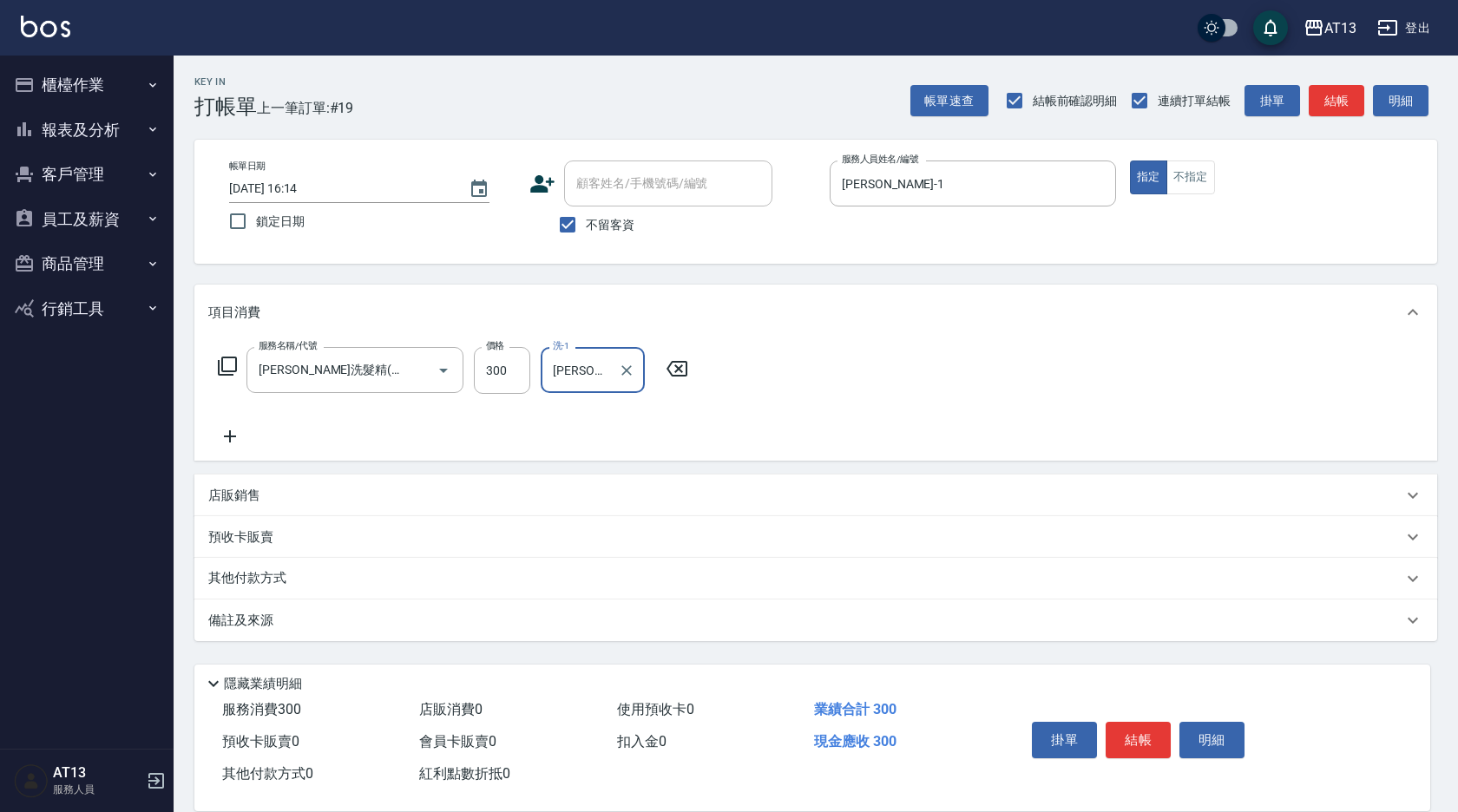
type input "[PERSON_NAME]-1"
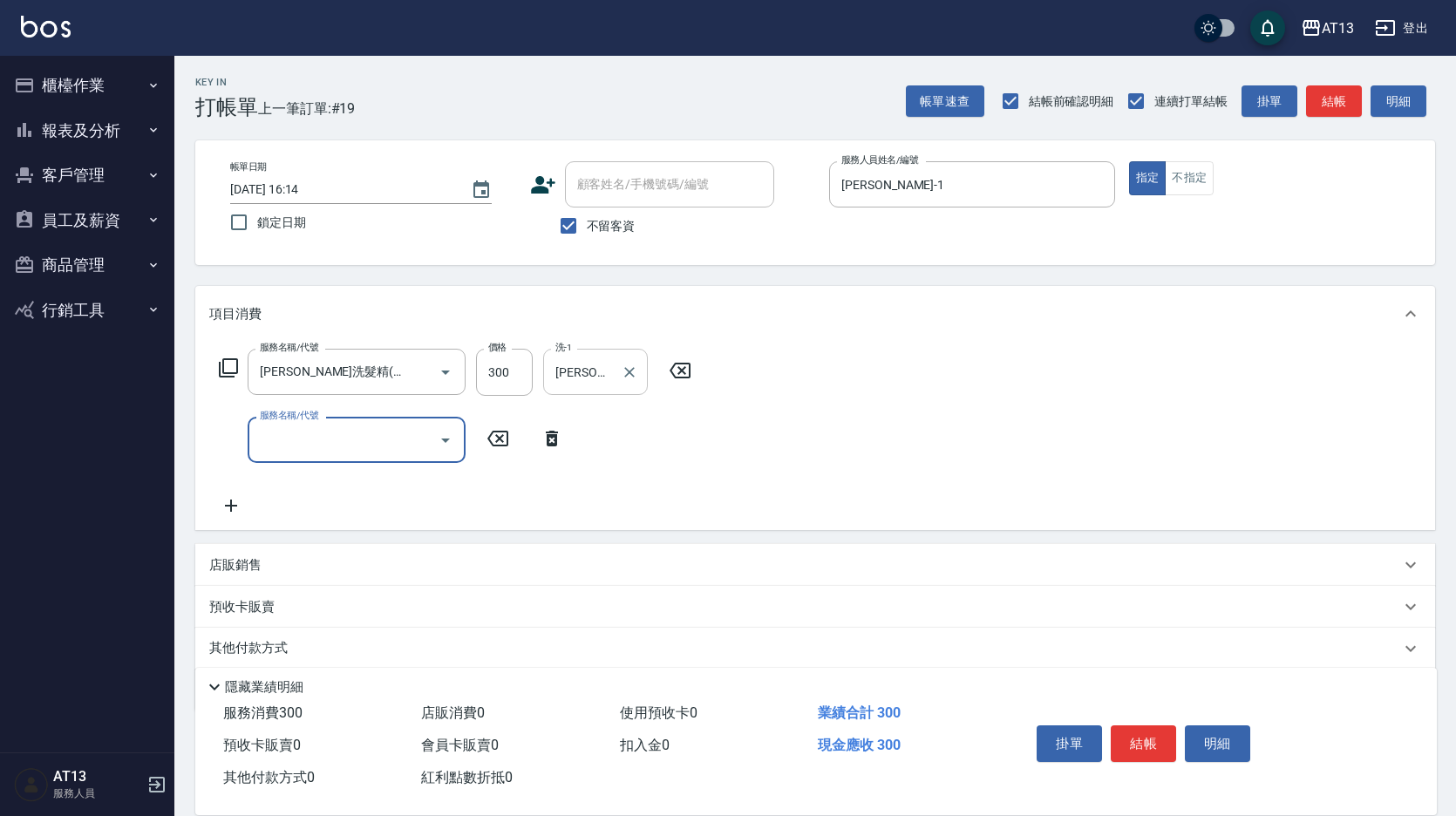
click at [599, 381] on input "[PERSON_NAME]-1" at bounding box center [582, 372] width 62 height 31
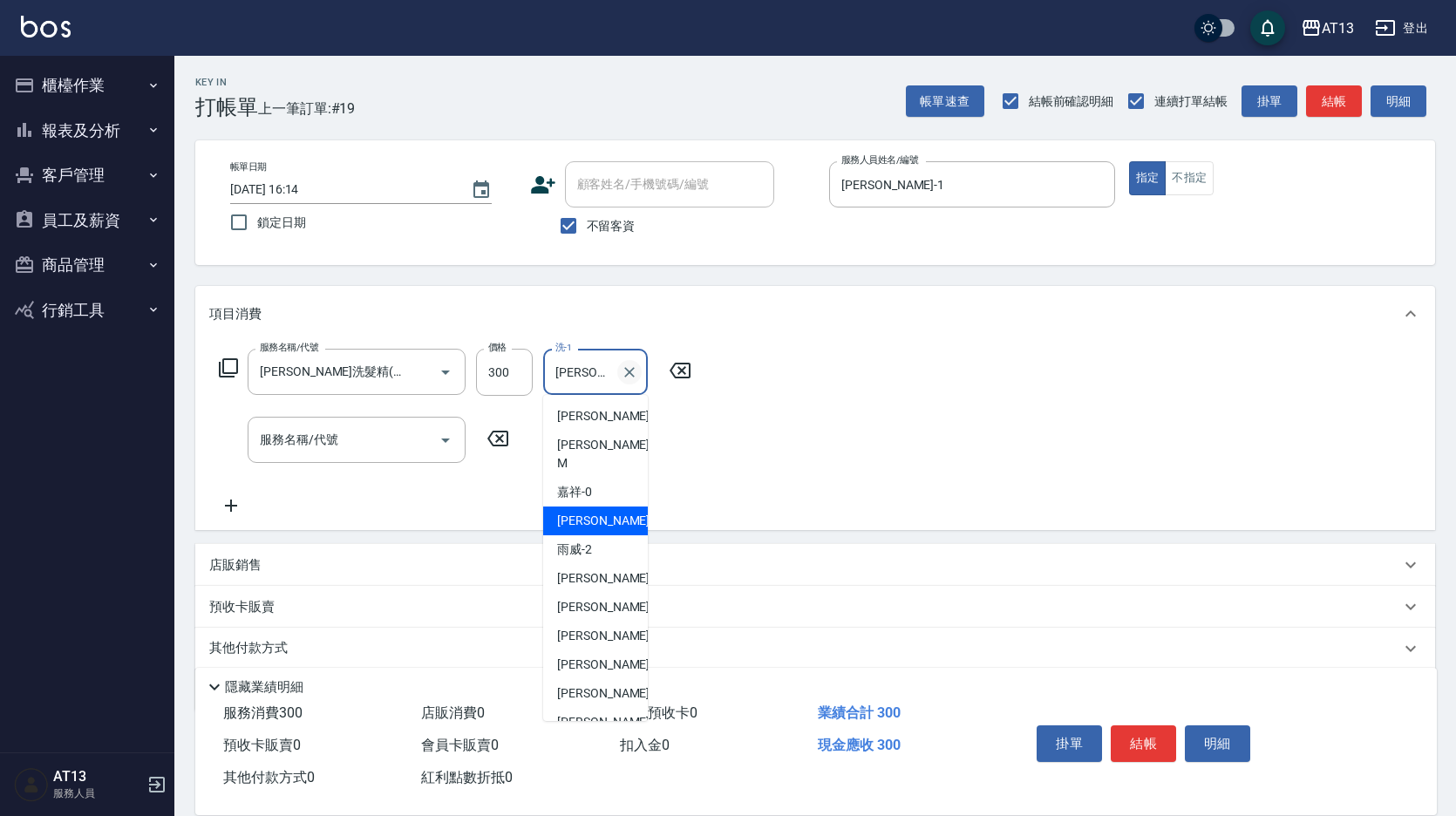
click at [635, 374] on icon "Clear" at bounding box center [629, 373] width 18 height 18
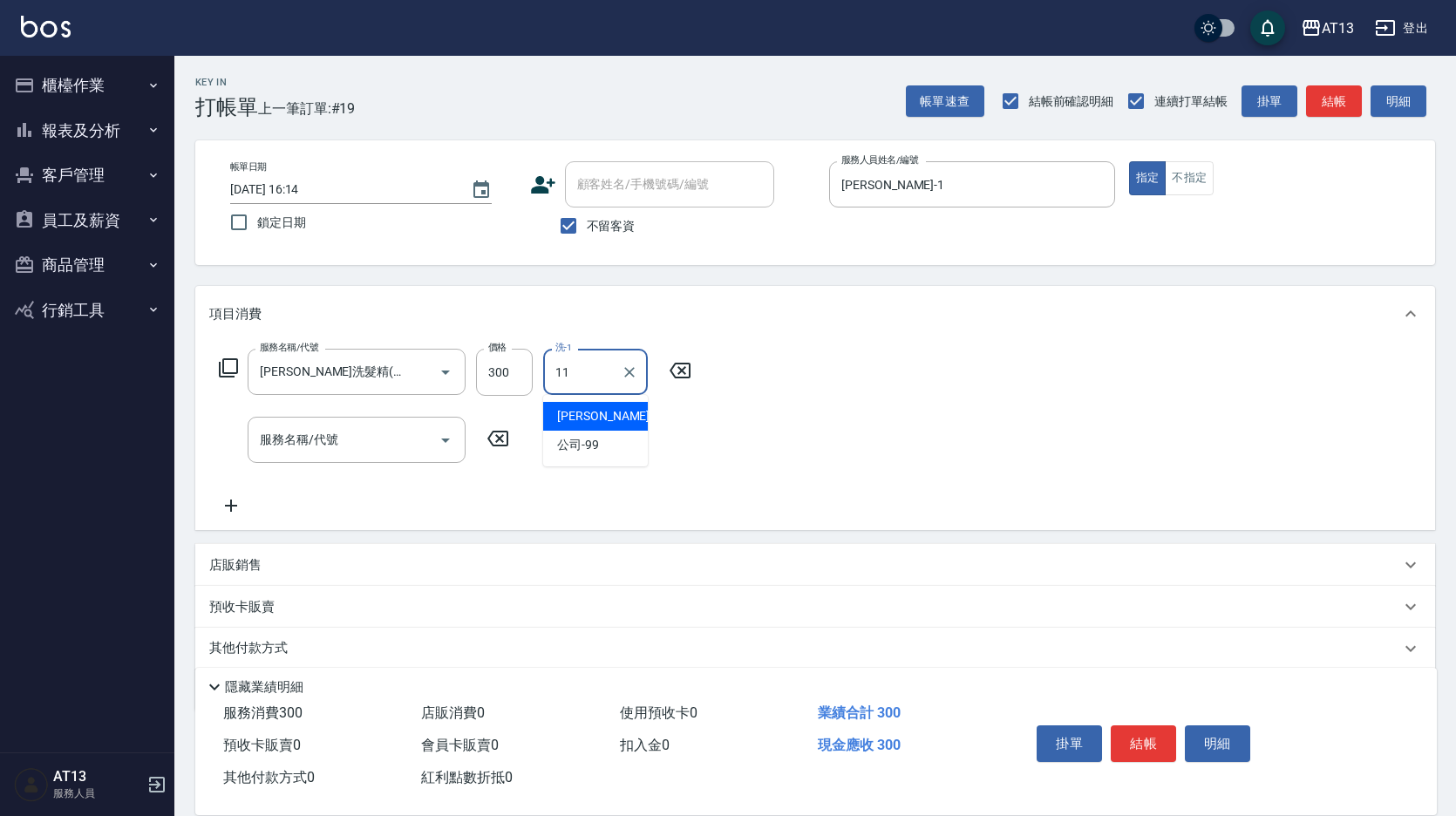
type input "[PERSON_NAME]-11"
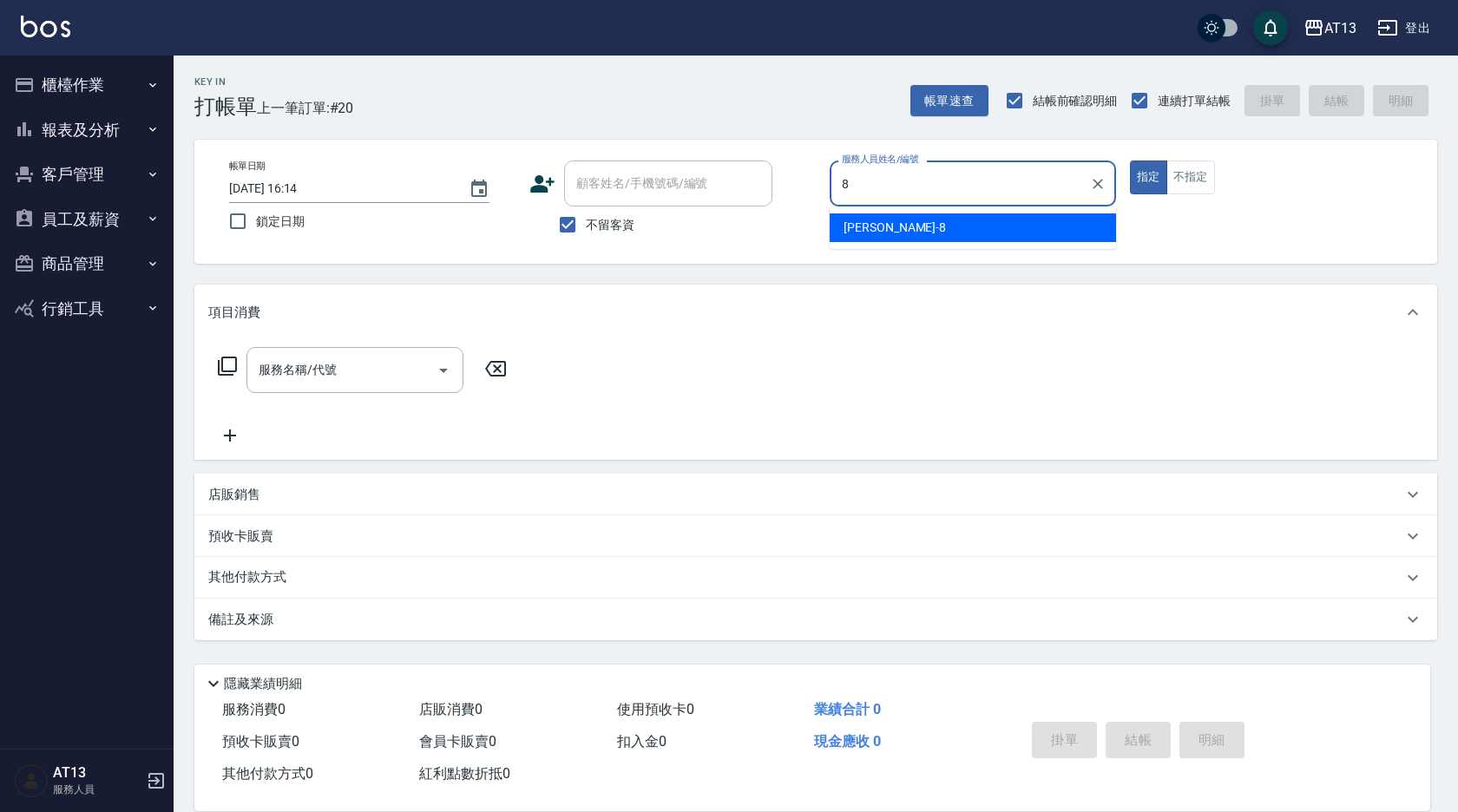
type input "[PERSON_NAME]-8"
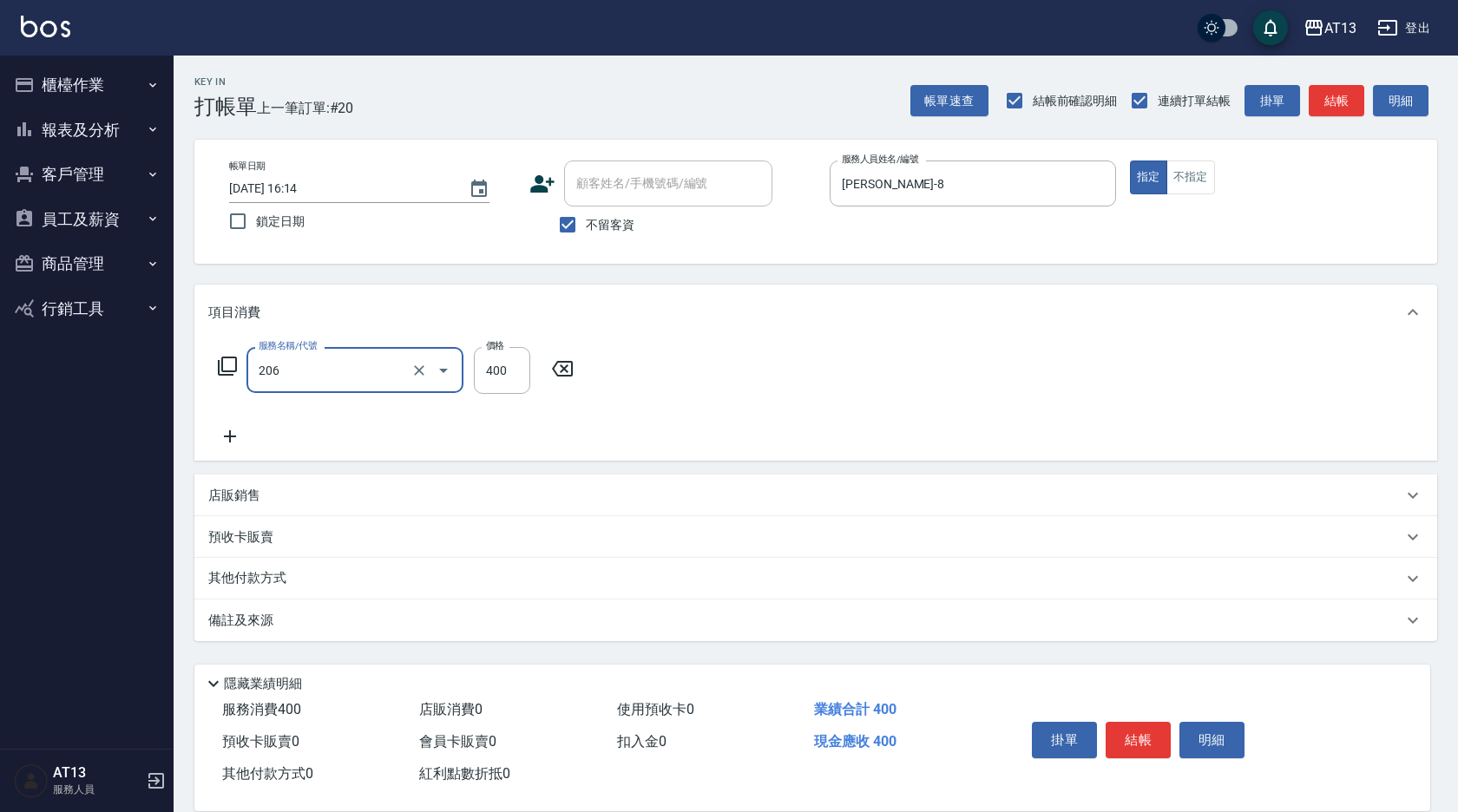
type input "健康洗(206)"
type input "[PERSON_NAME]-26"
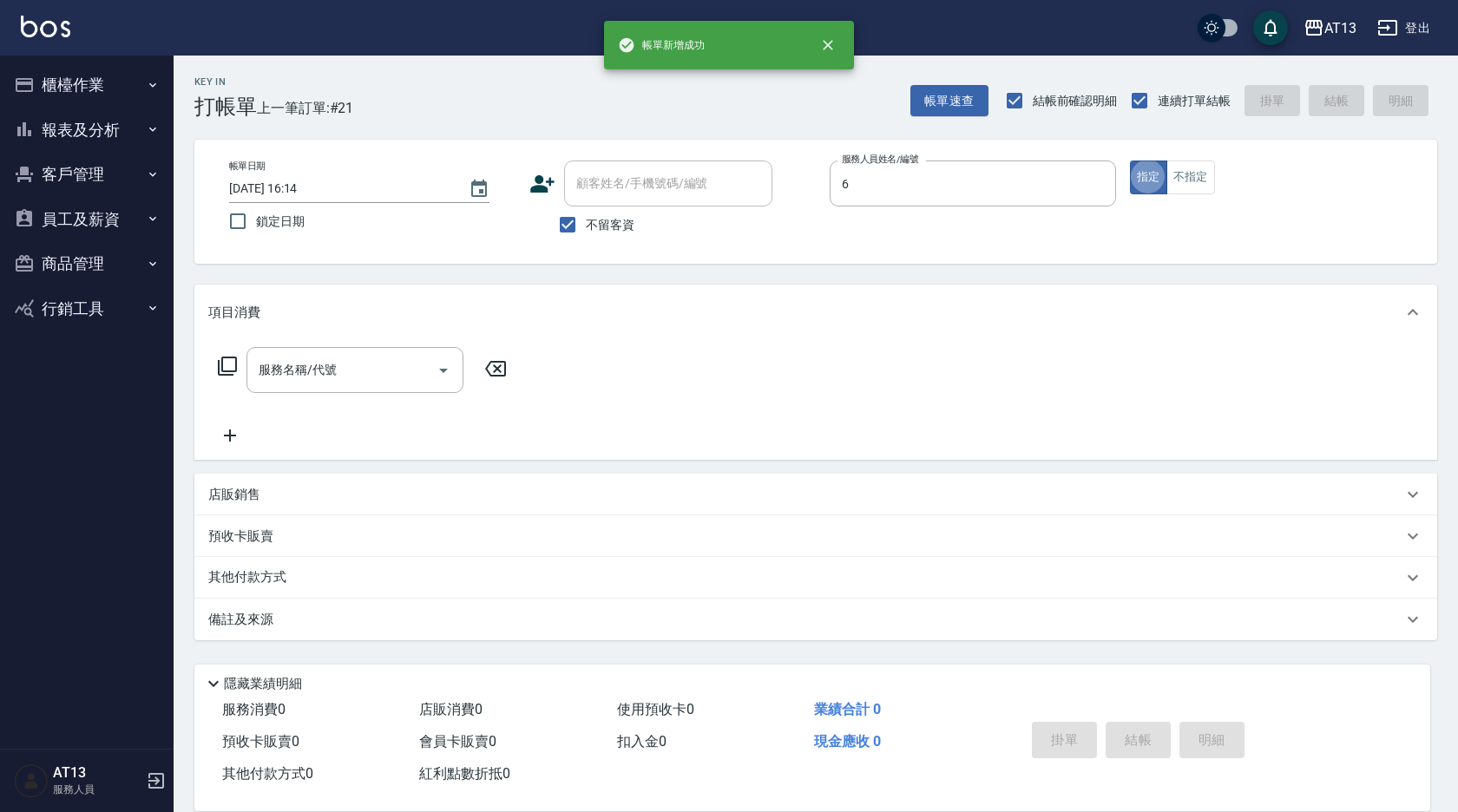
type input "亭妤-6"
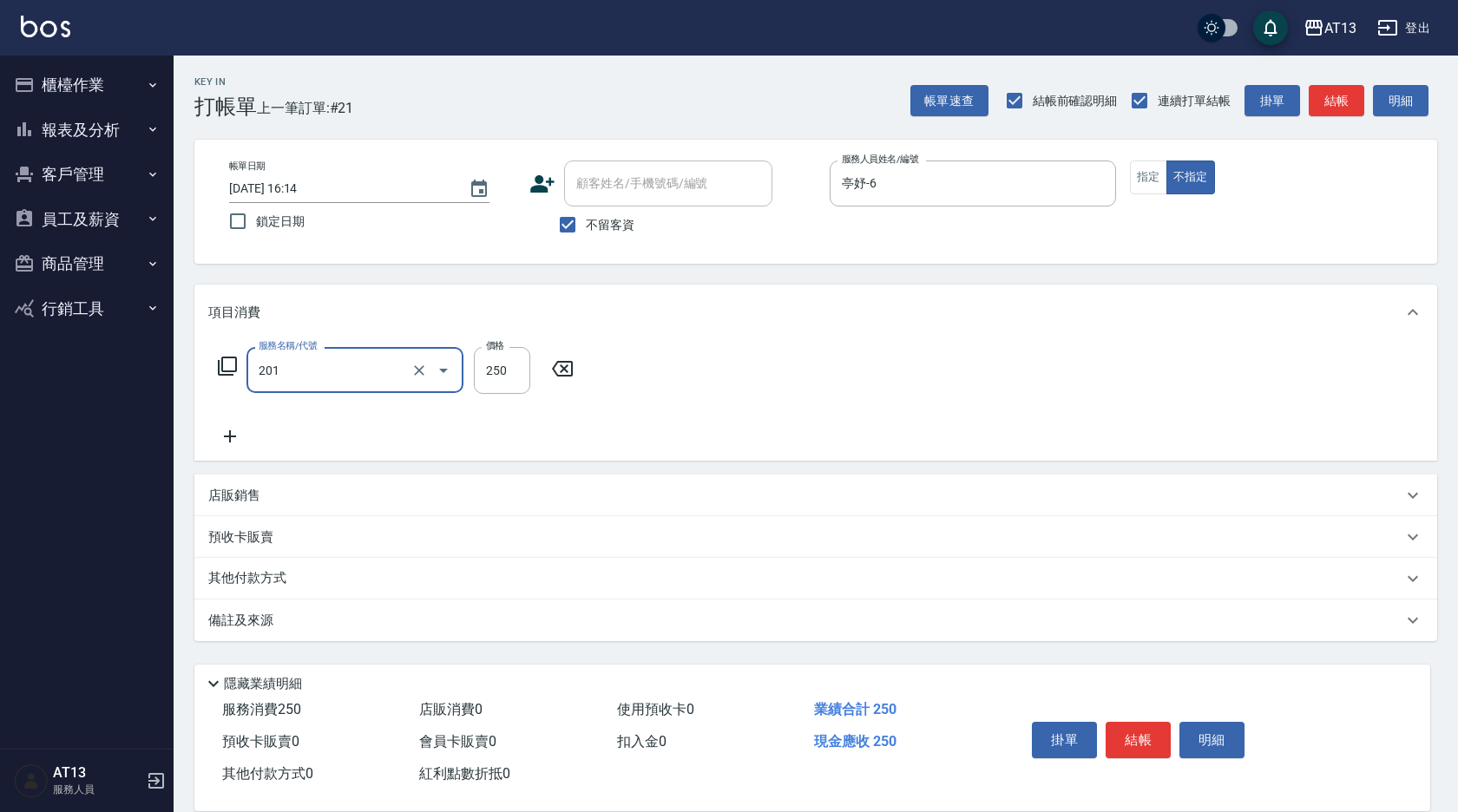
type input "洗髮(201)"
type input "6"
click at [670, 358] on icon at bounding box center [677, 368] width 43 height 21
type input "洗髮(201)"
type input "亭妤-6"
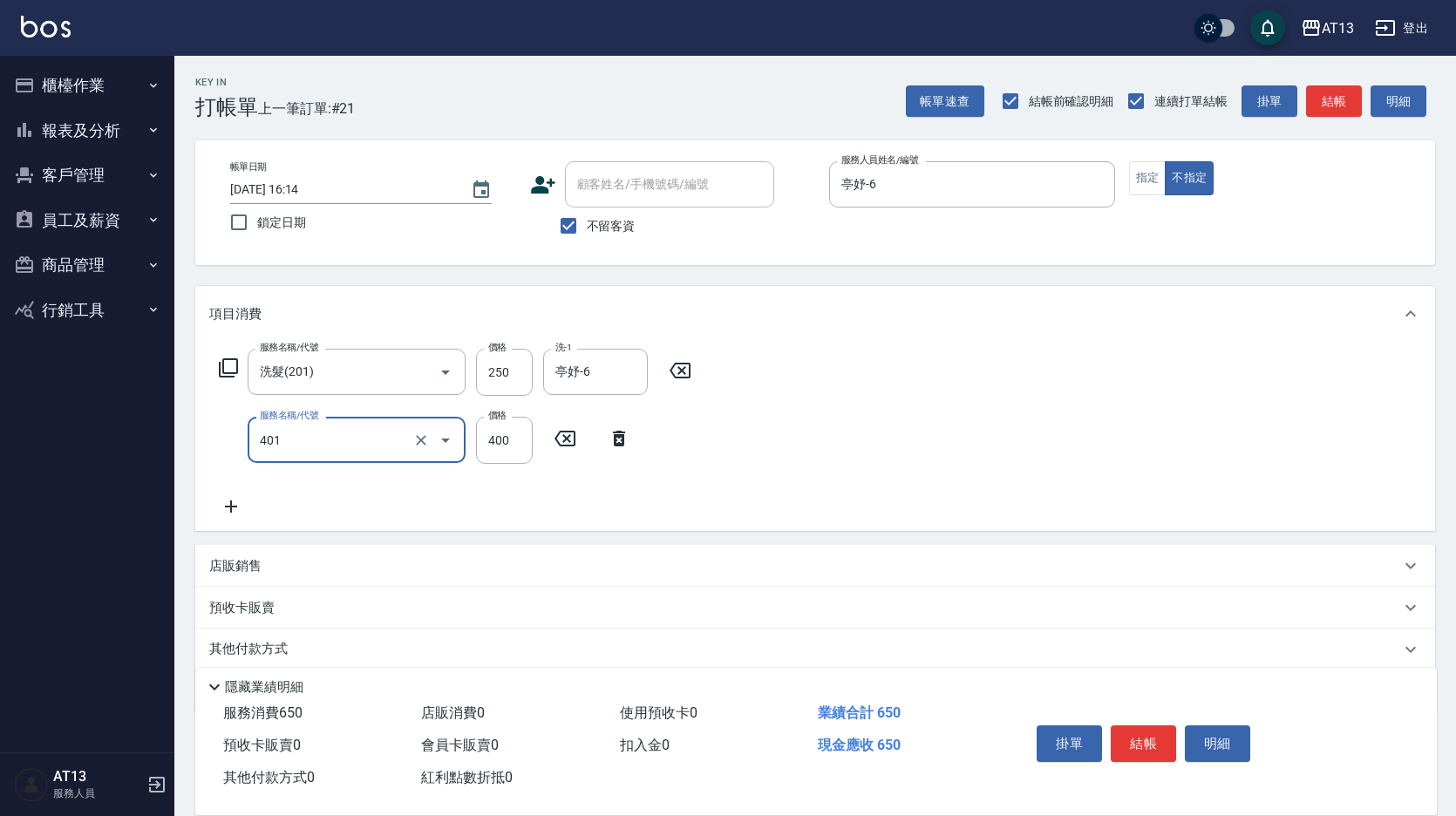
type input "剪髮(401)"
type input "200"
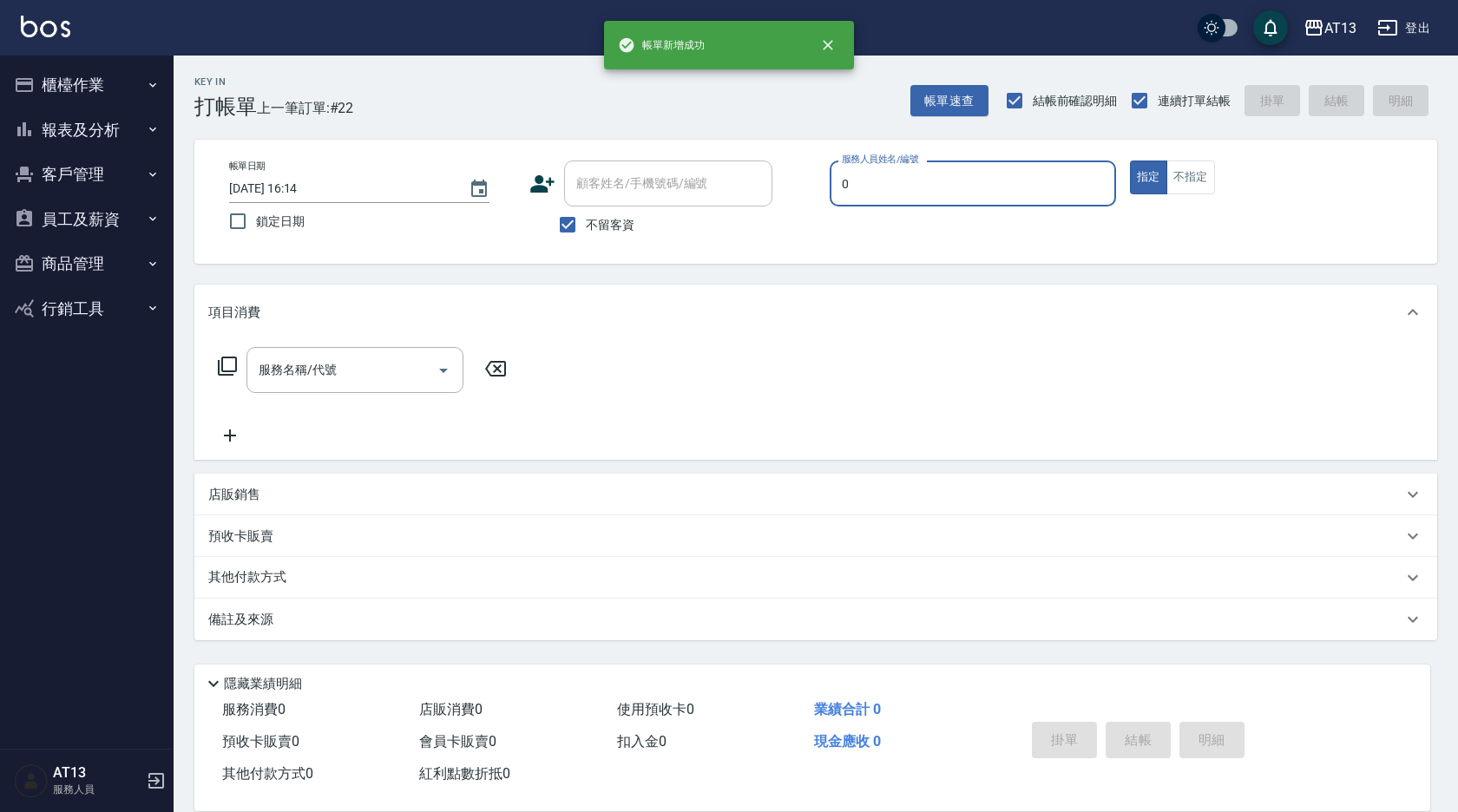
type input "嘉祥-0"
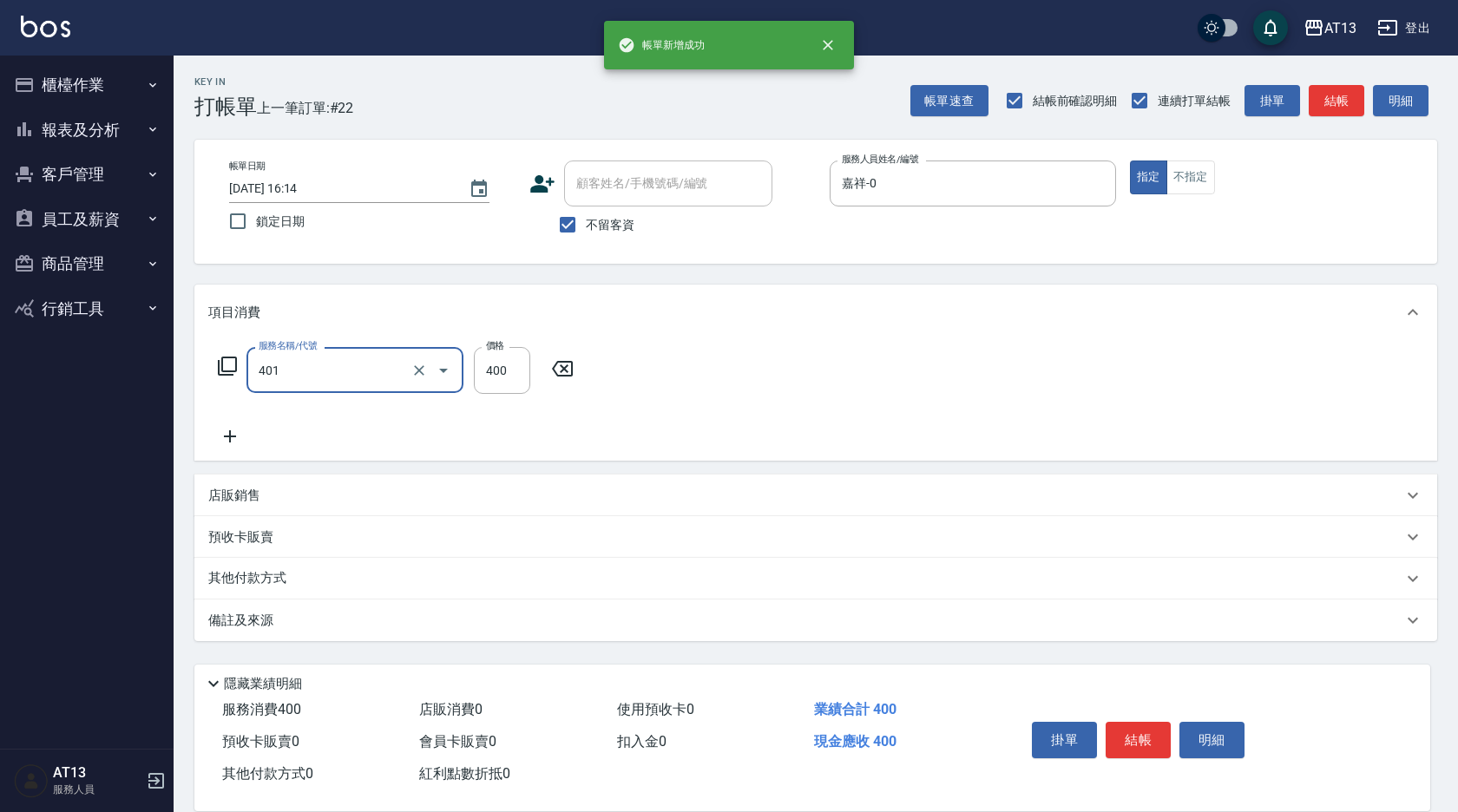
type input "剪髮(401)"
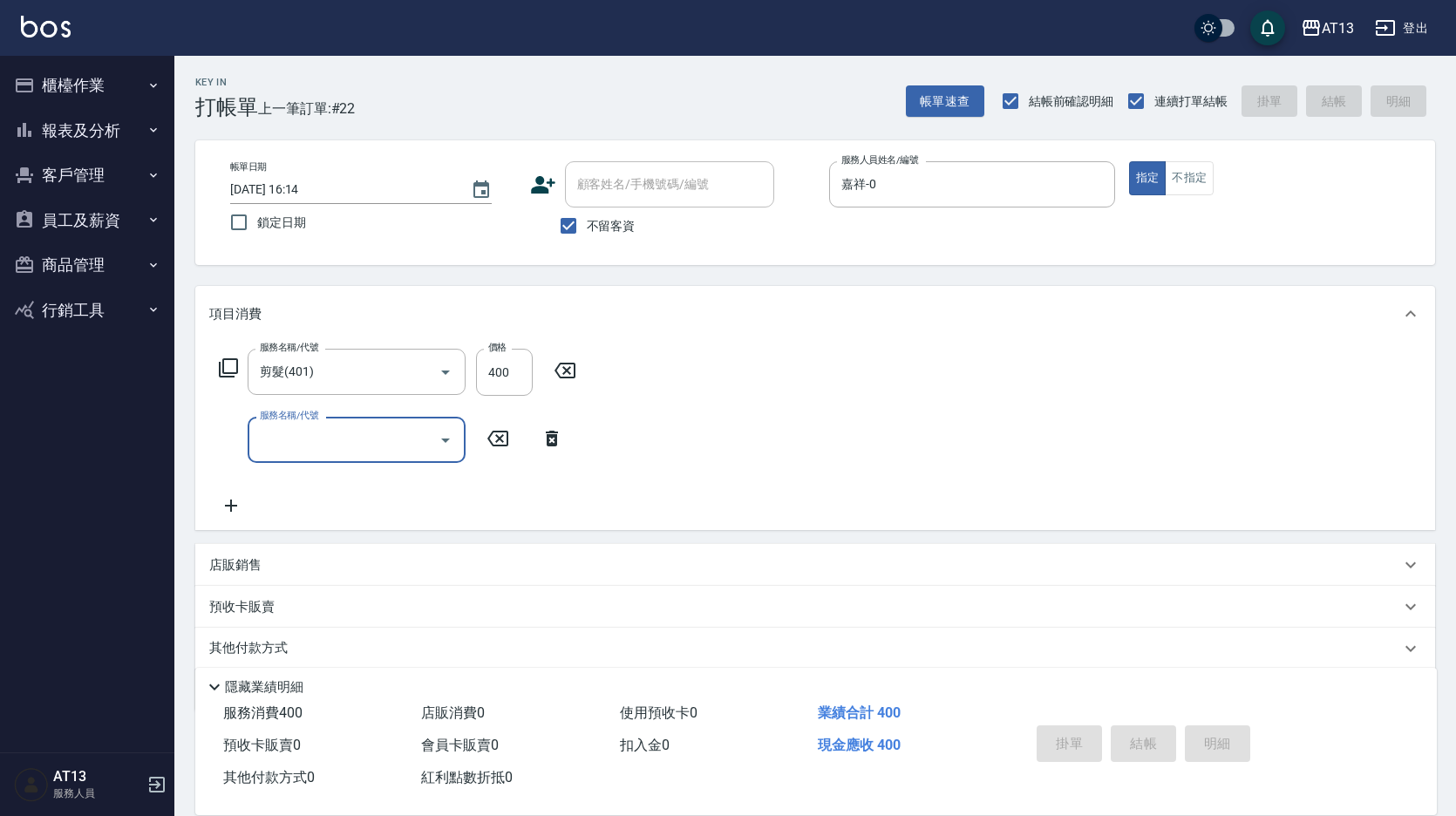
type input "[DATE] 16:15"
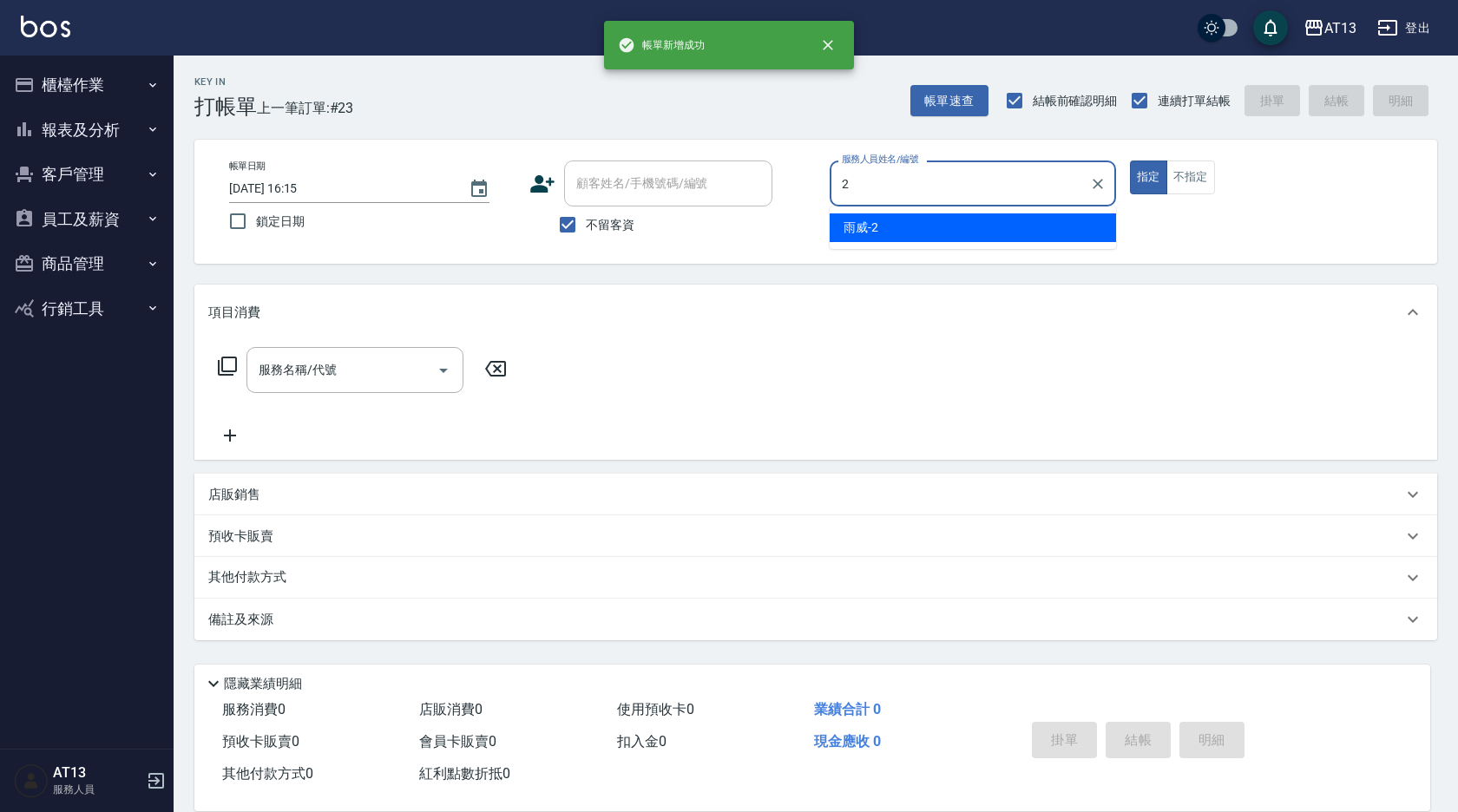
type input "雨威-2"
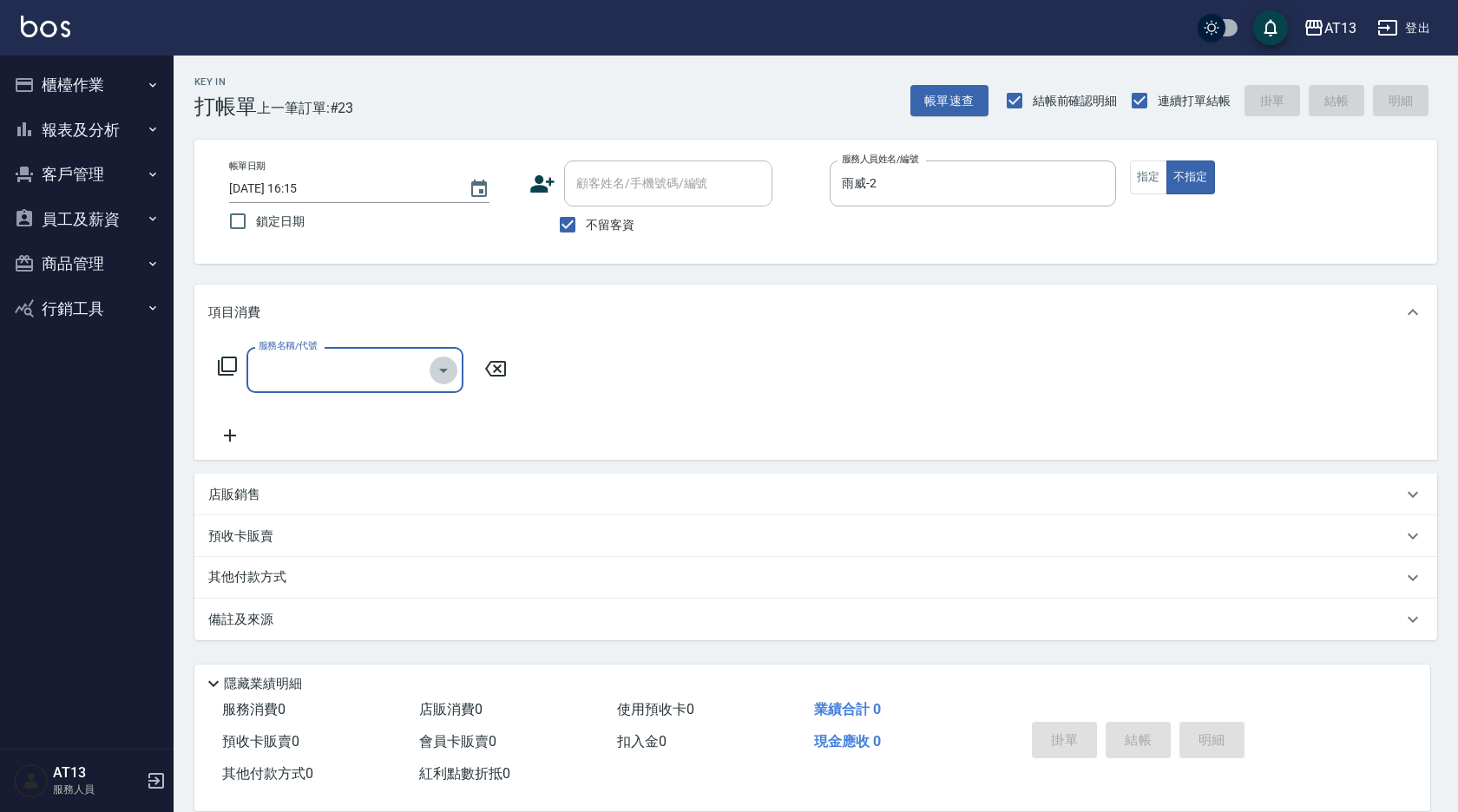
click at [449, 374] on icon "Open" at bounding box center [443, 370] width 21 height 21
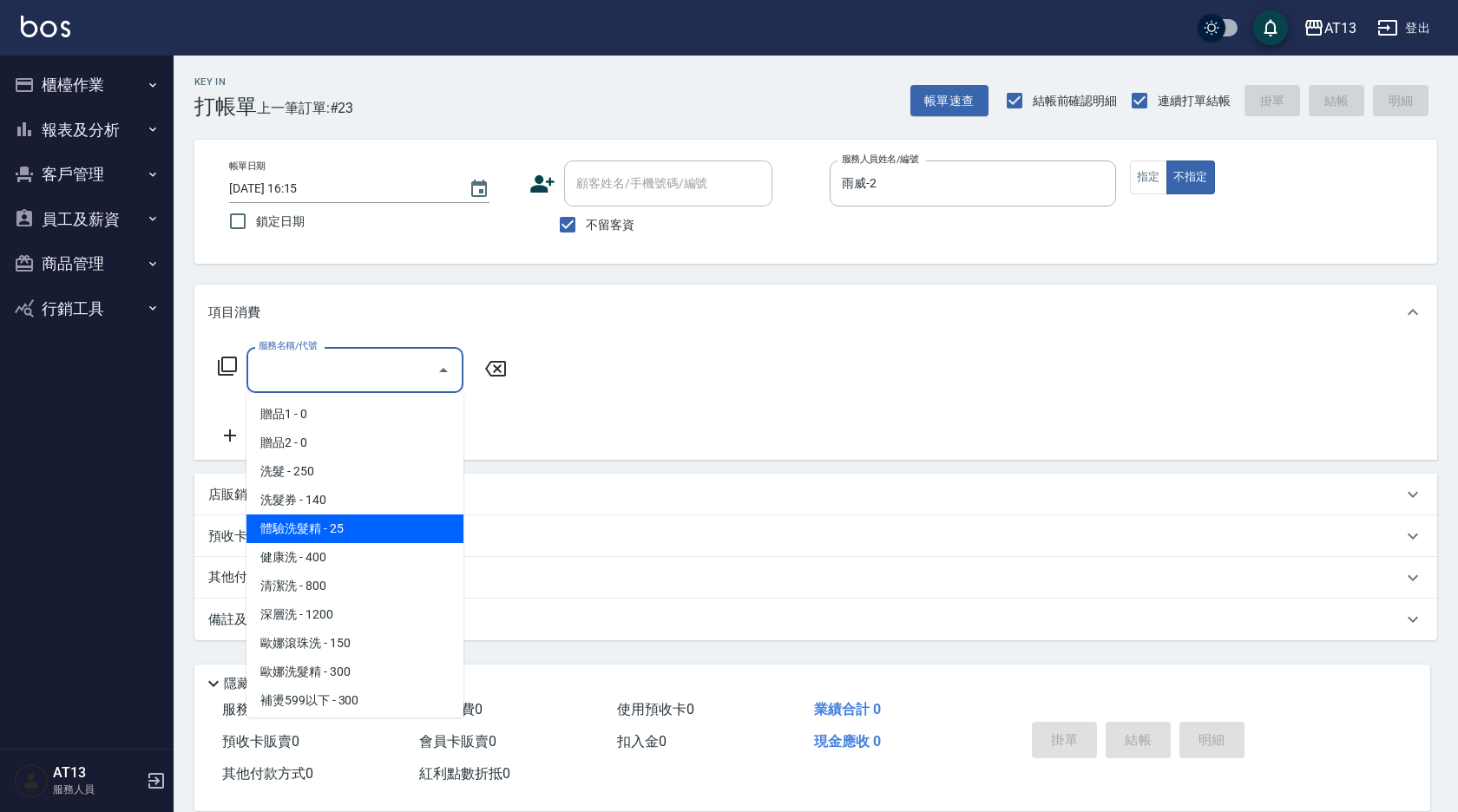
scroll to position [260, 0]
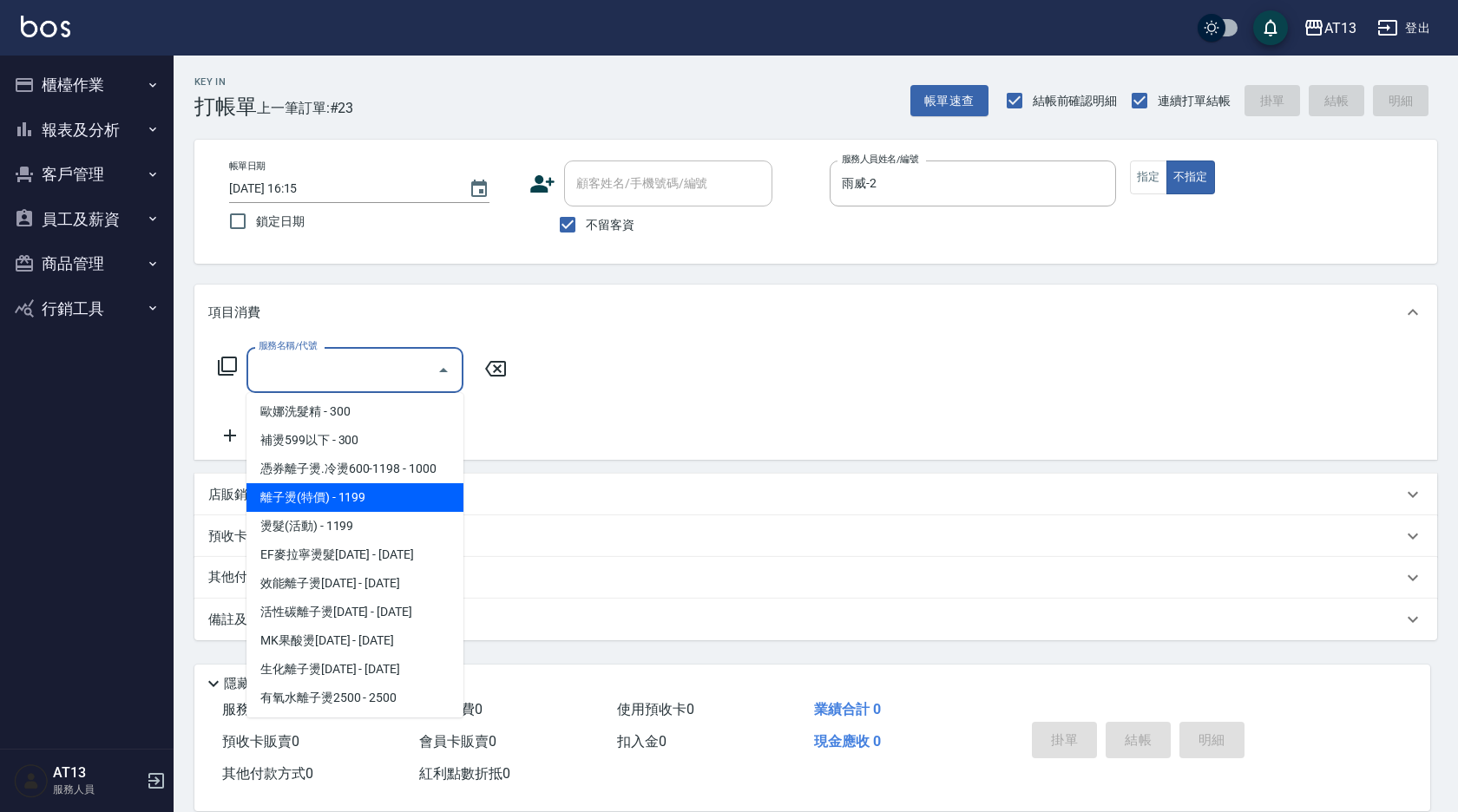
click at [394, 483] on span "離子燙(特價) - 1199" at bounding box center [355, 497] width 217 height 29
type input "離子燙(特價)(304)"
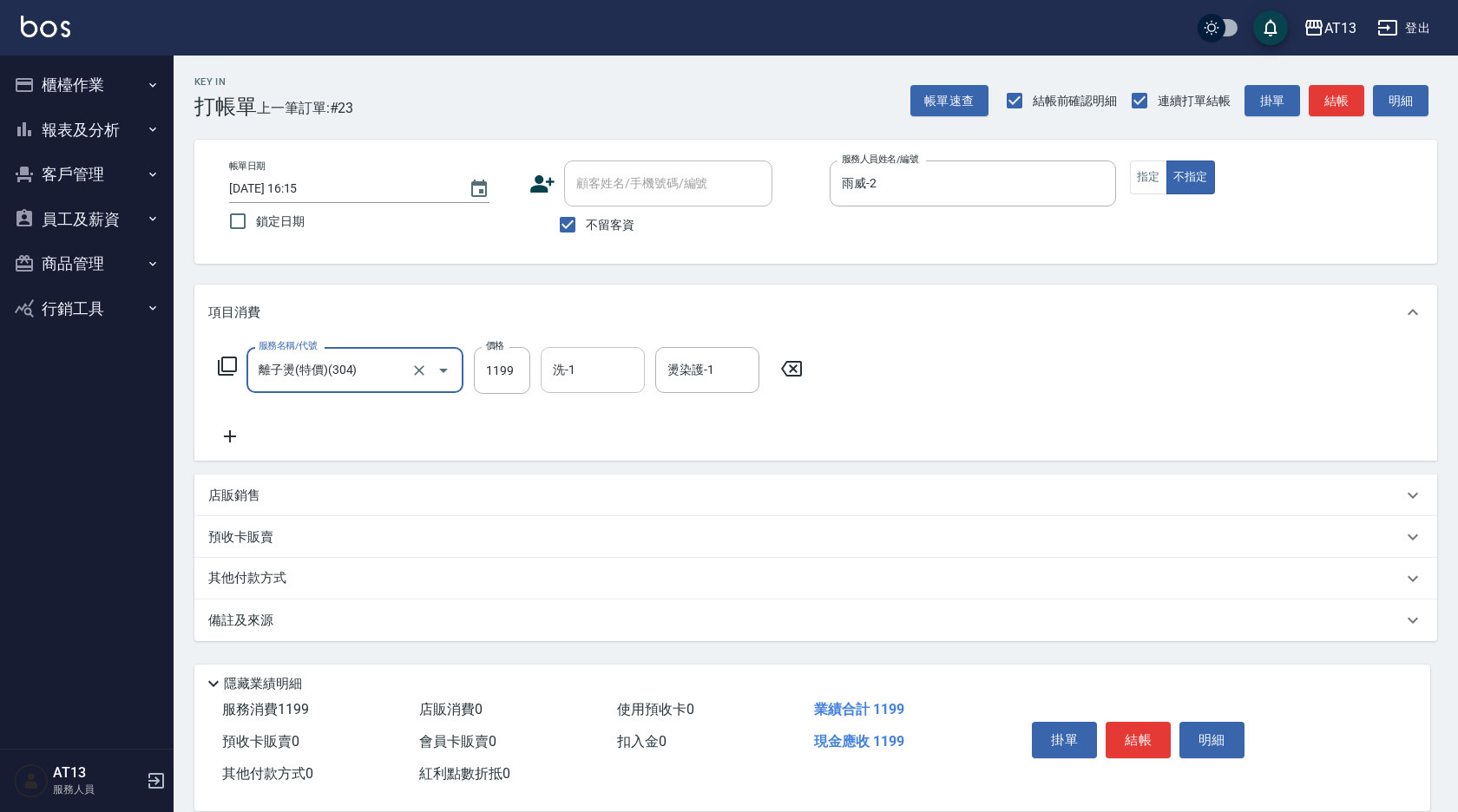
click at [587, 354] on div "洗-1" at bounding box center [593, 370] width 105 height 46
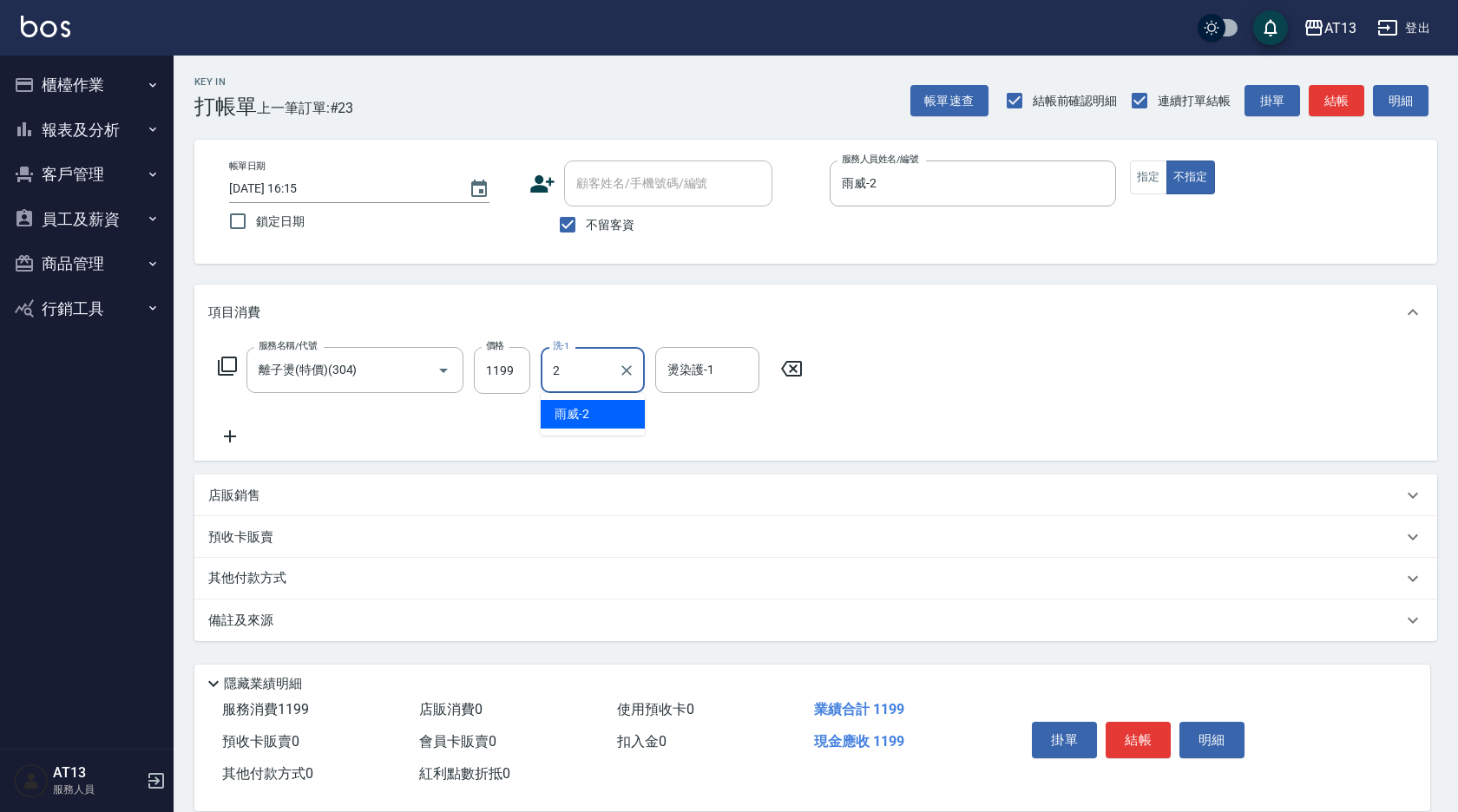
type input "雨威-2"
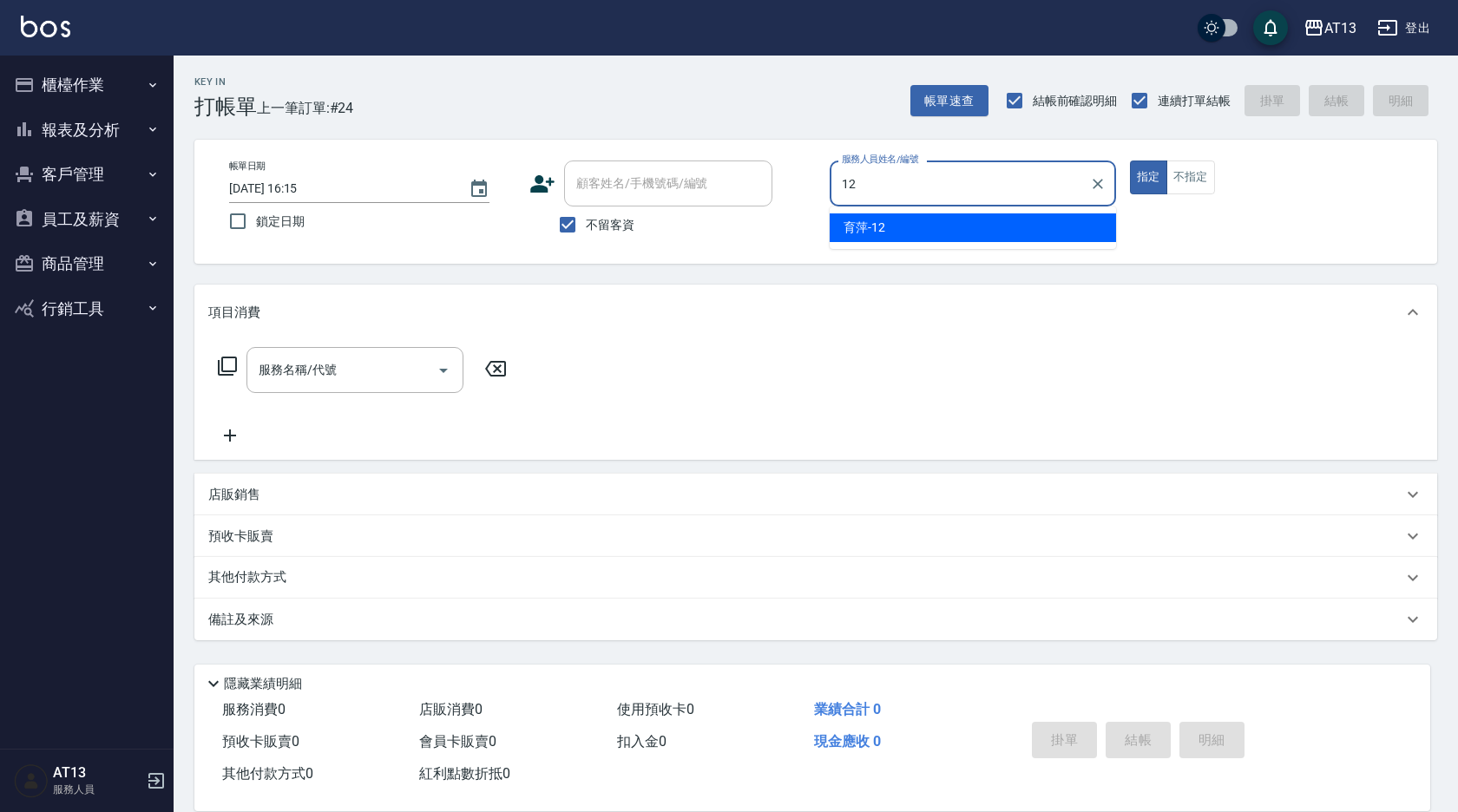
type input "育[PERSON_NAME]-12"
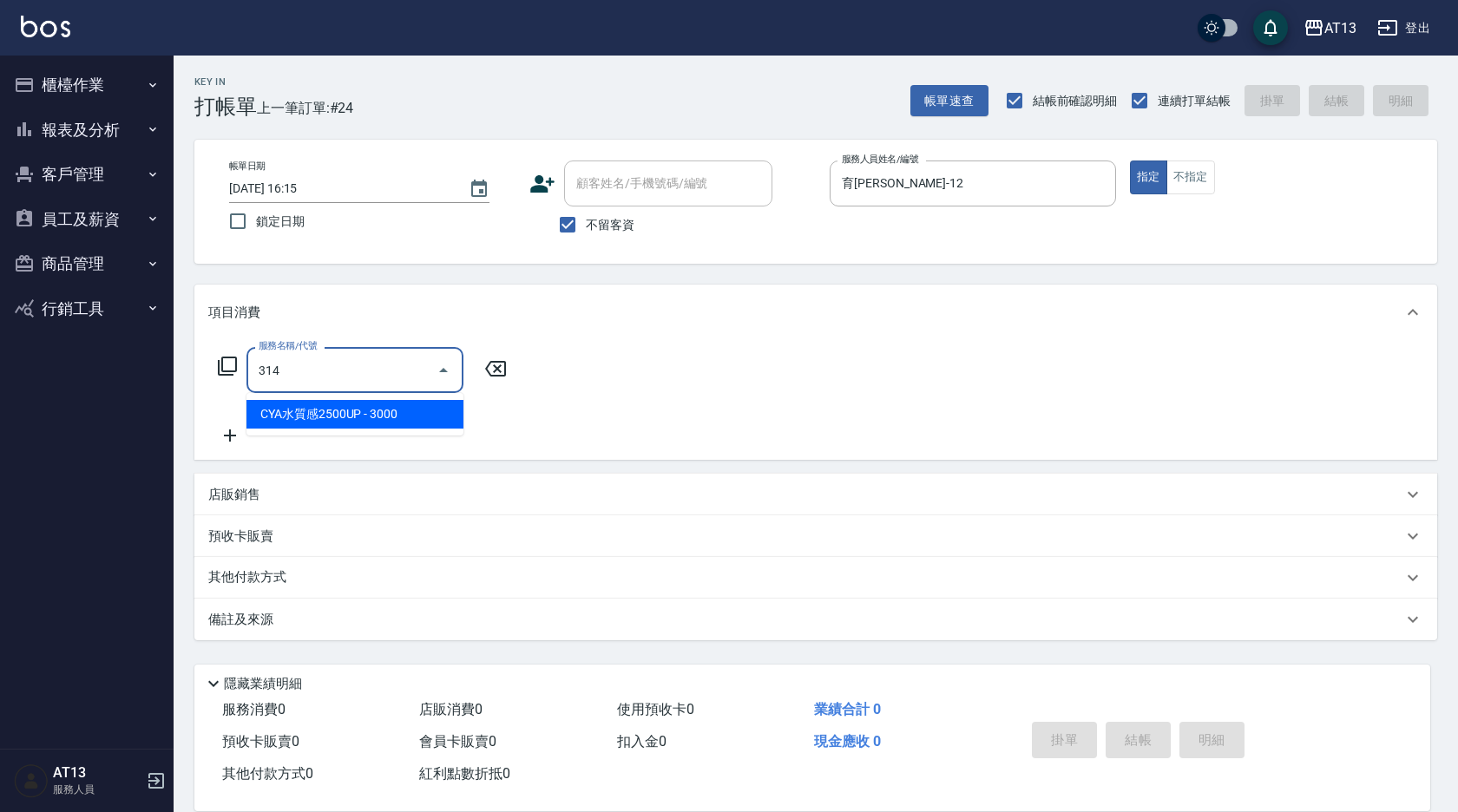
type input "CYA水質感2500UP(314)"
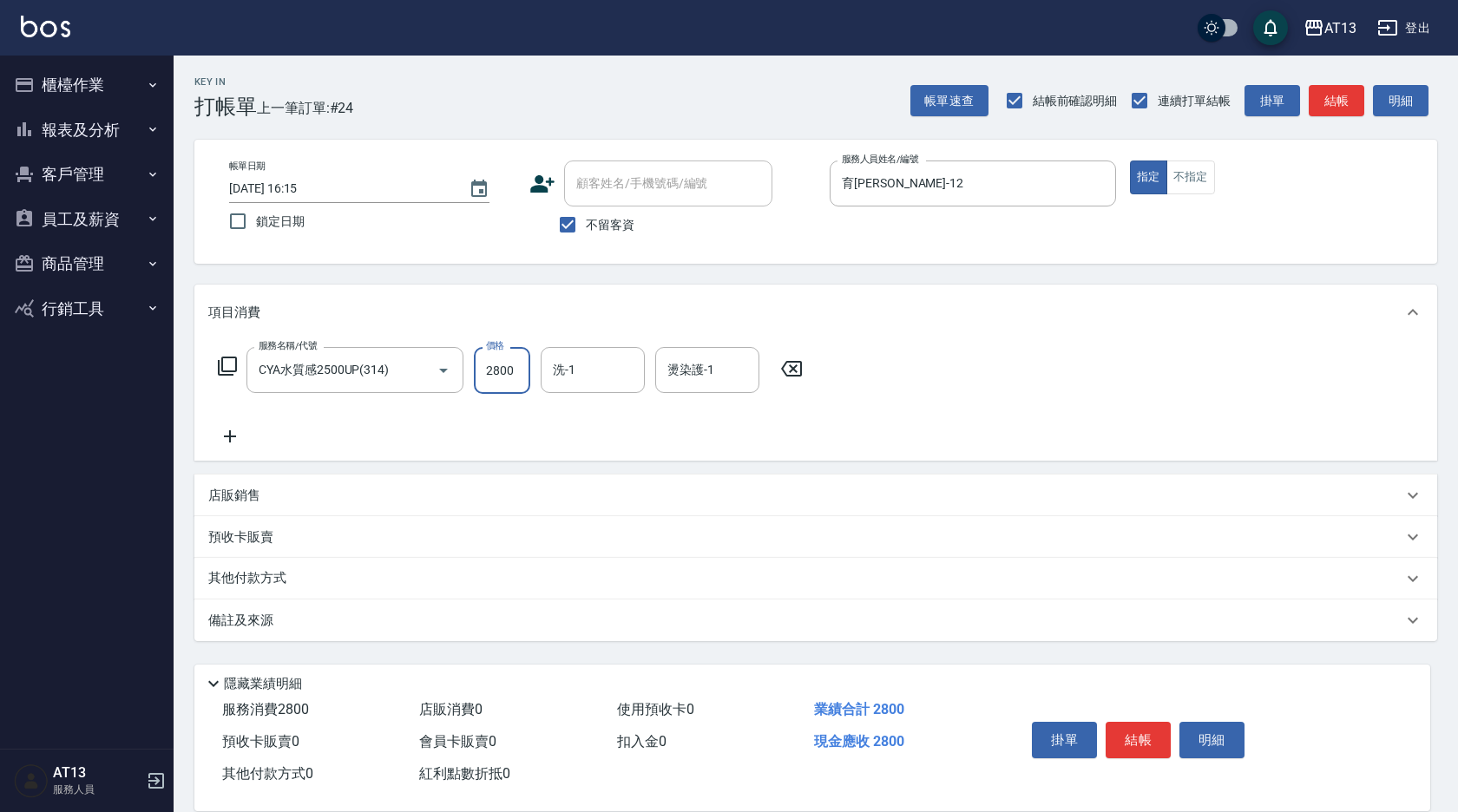
type input "2800"
type input "[PERSON_NAME]-31"
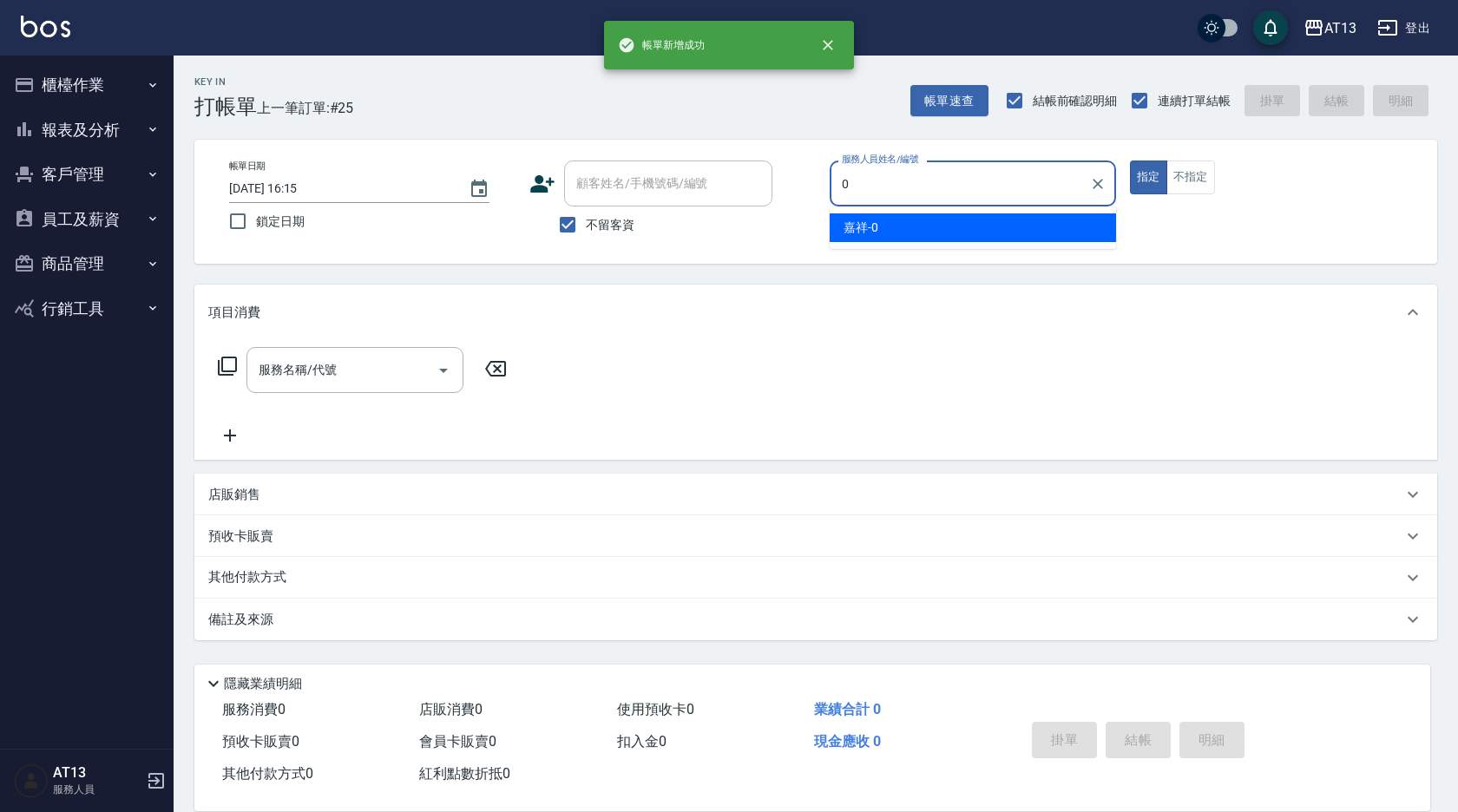
type input "嘉祥-0"
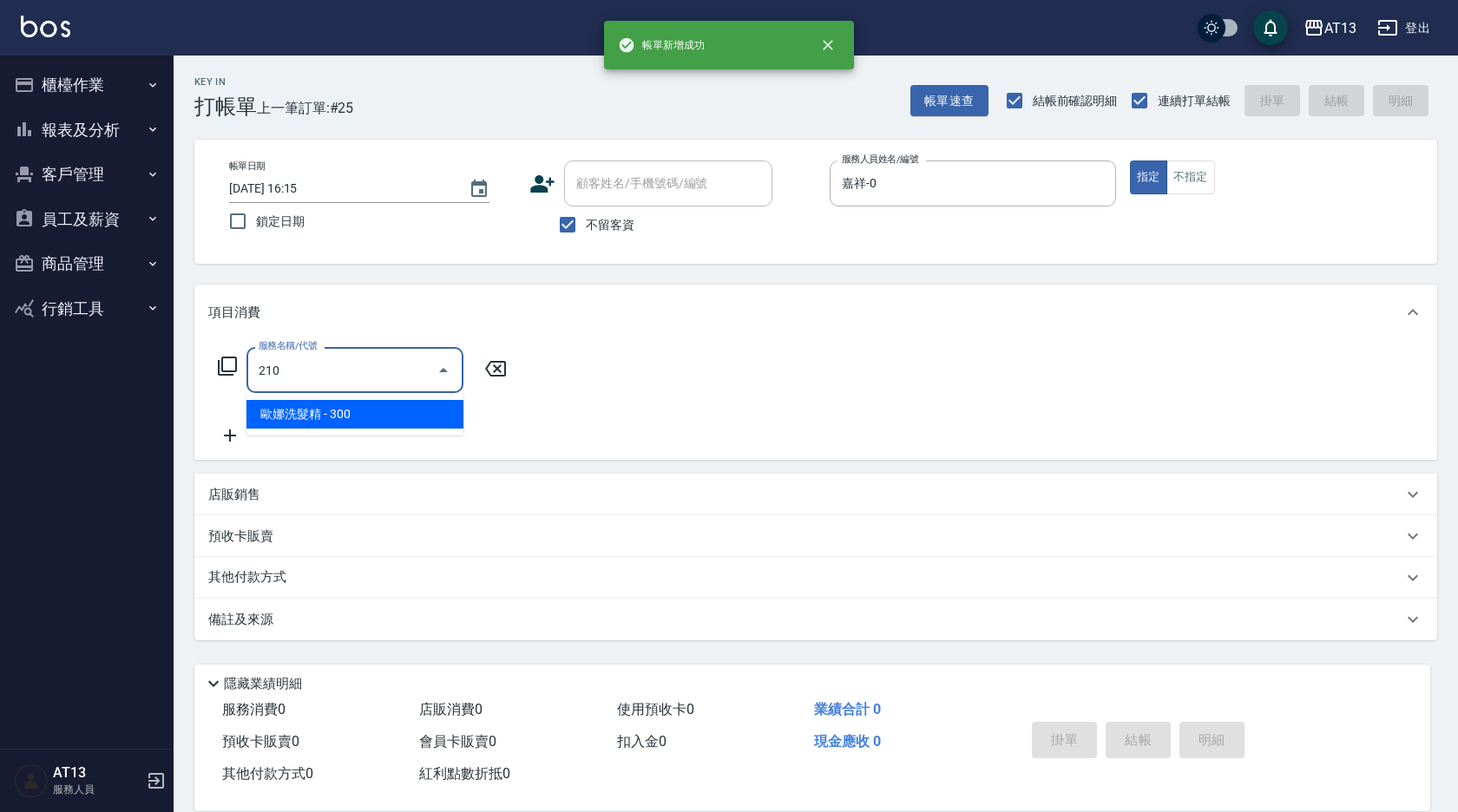
type input "[PERSON_NAME]洗髮精(210)"
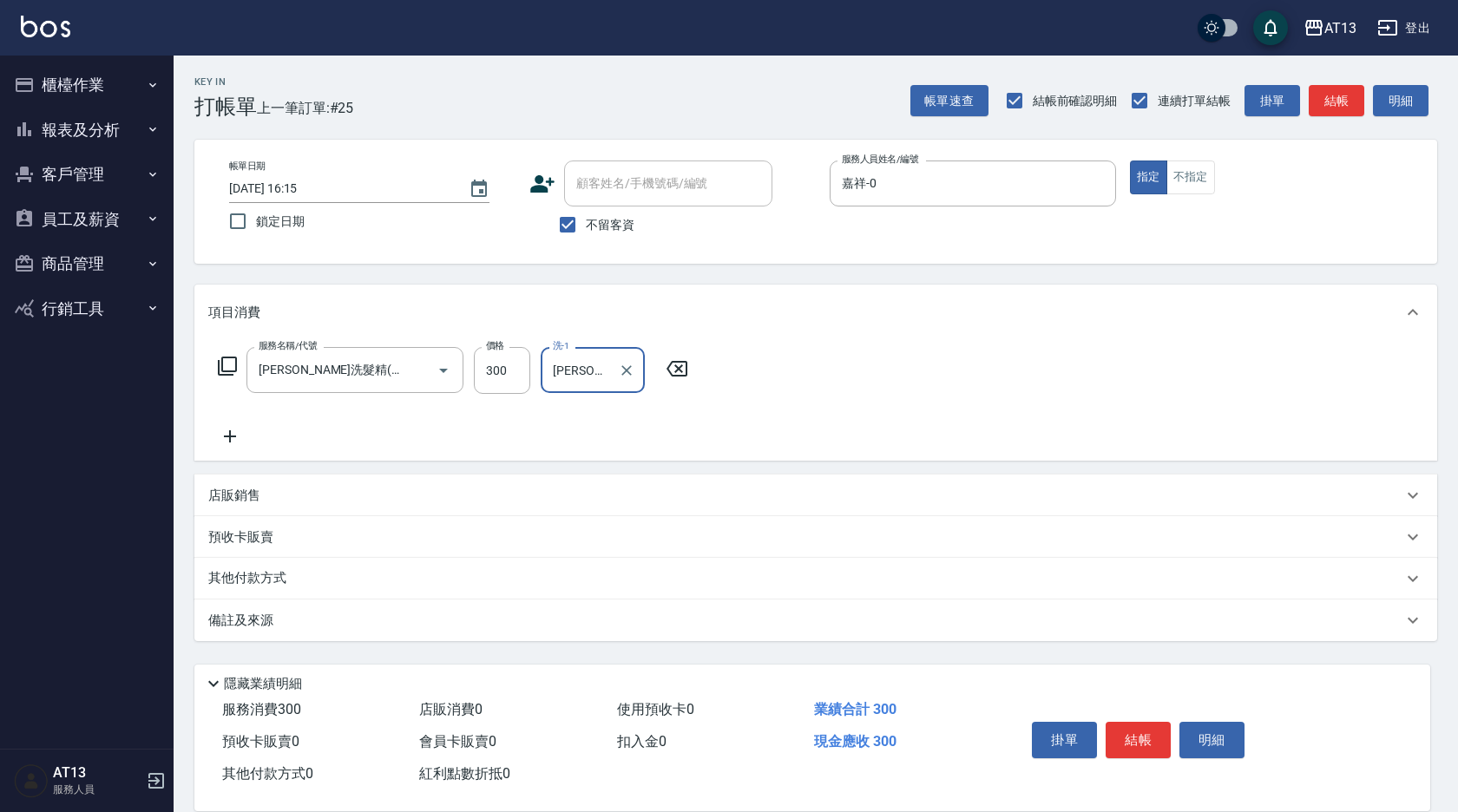
type input "[PERSON_NAME]-5"
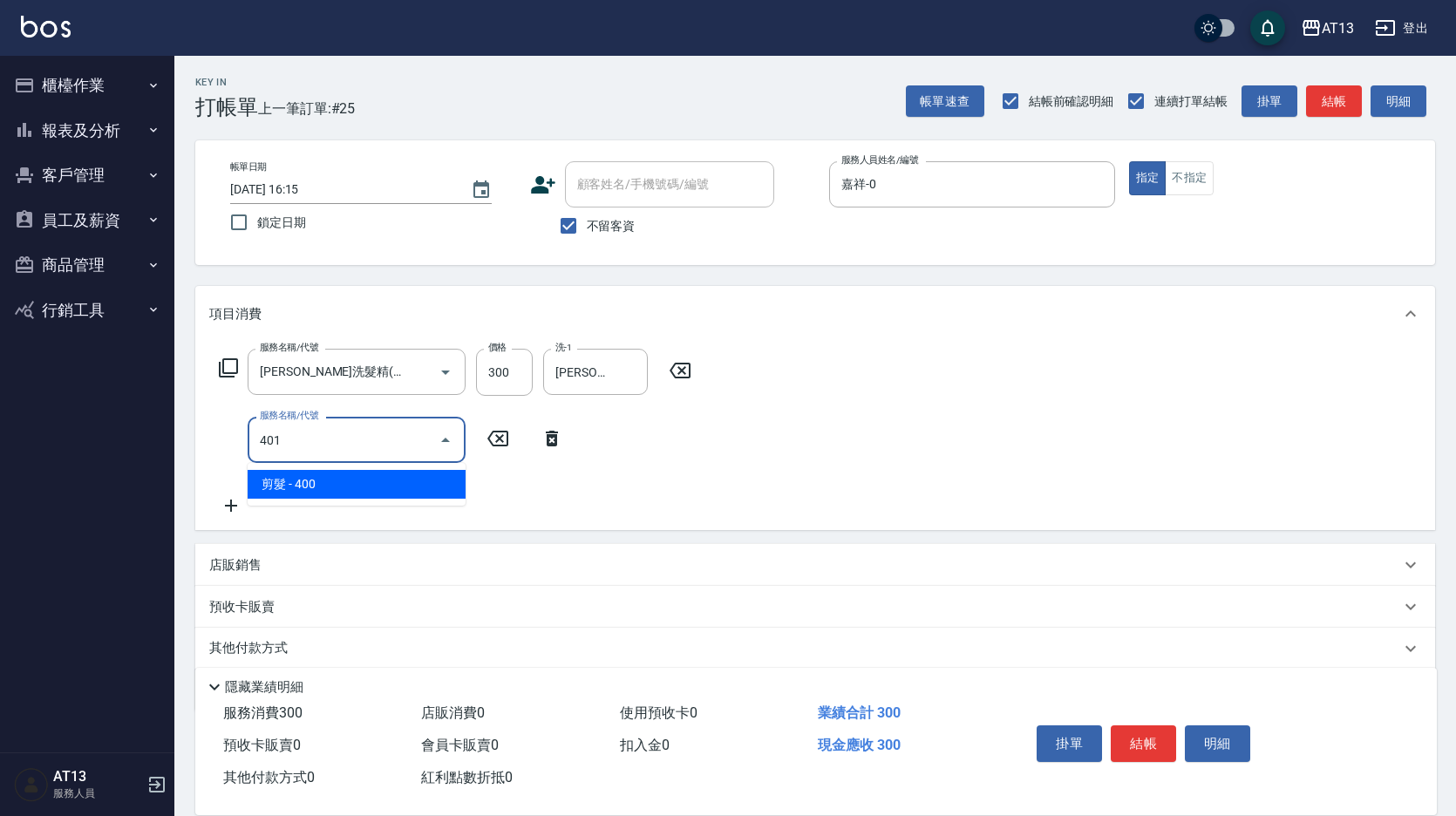
type input "剪髮(401)"
